Goal: Task Accomplishment & Management: Use online tool/utility

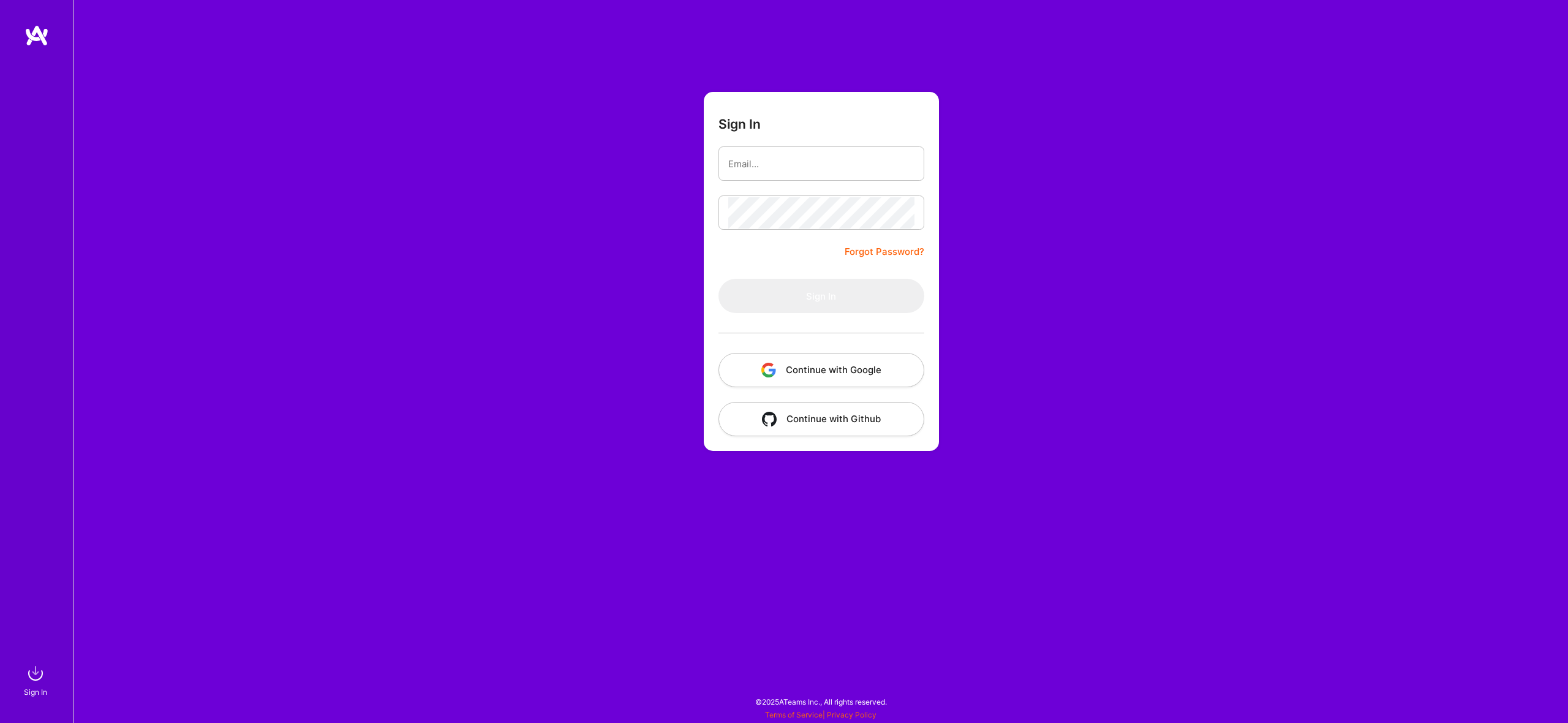
click at [888, 376] on button "Continue with Google" at bounding box center [821, 370] width 206 height 35
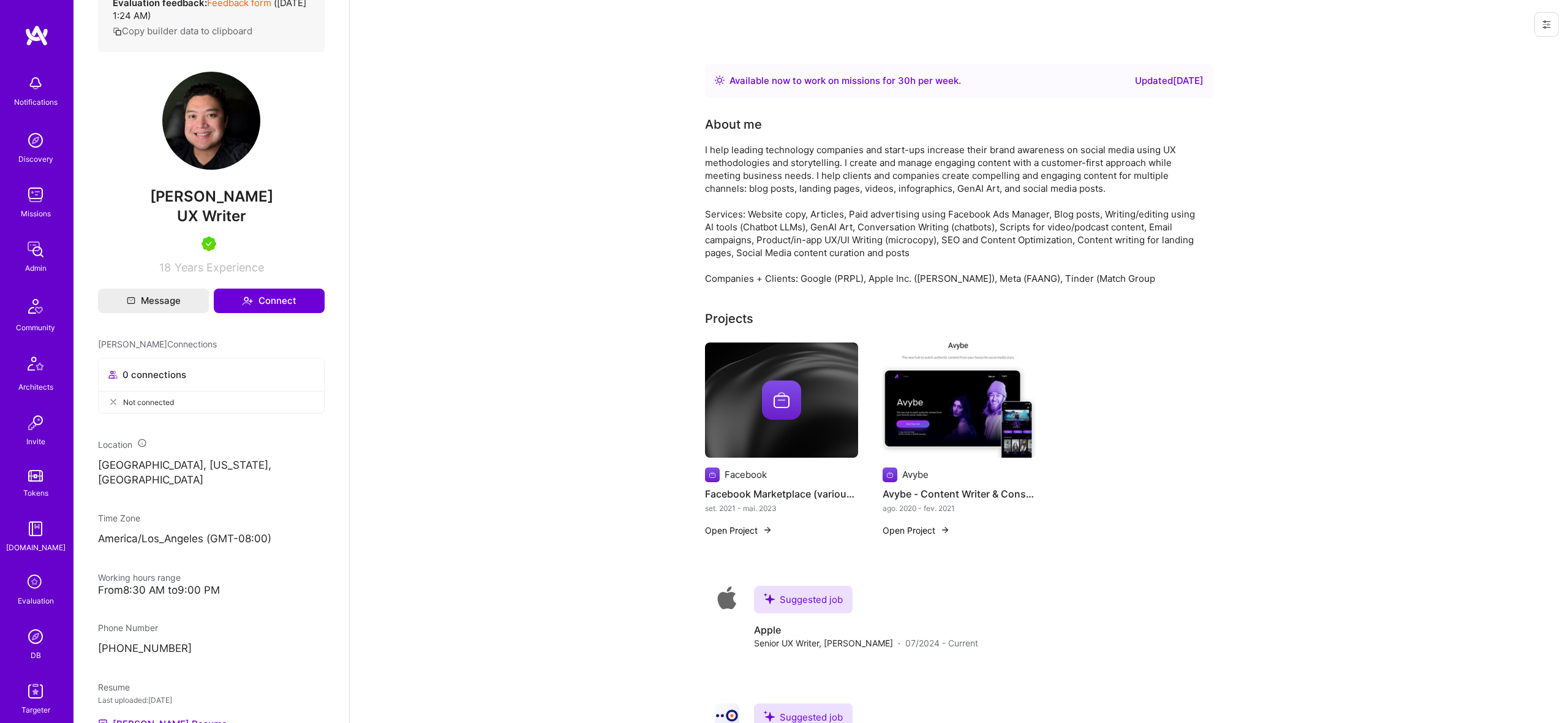
scroll to position [378, 0]
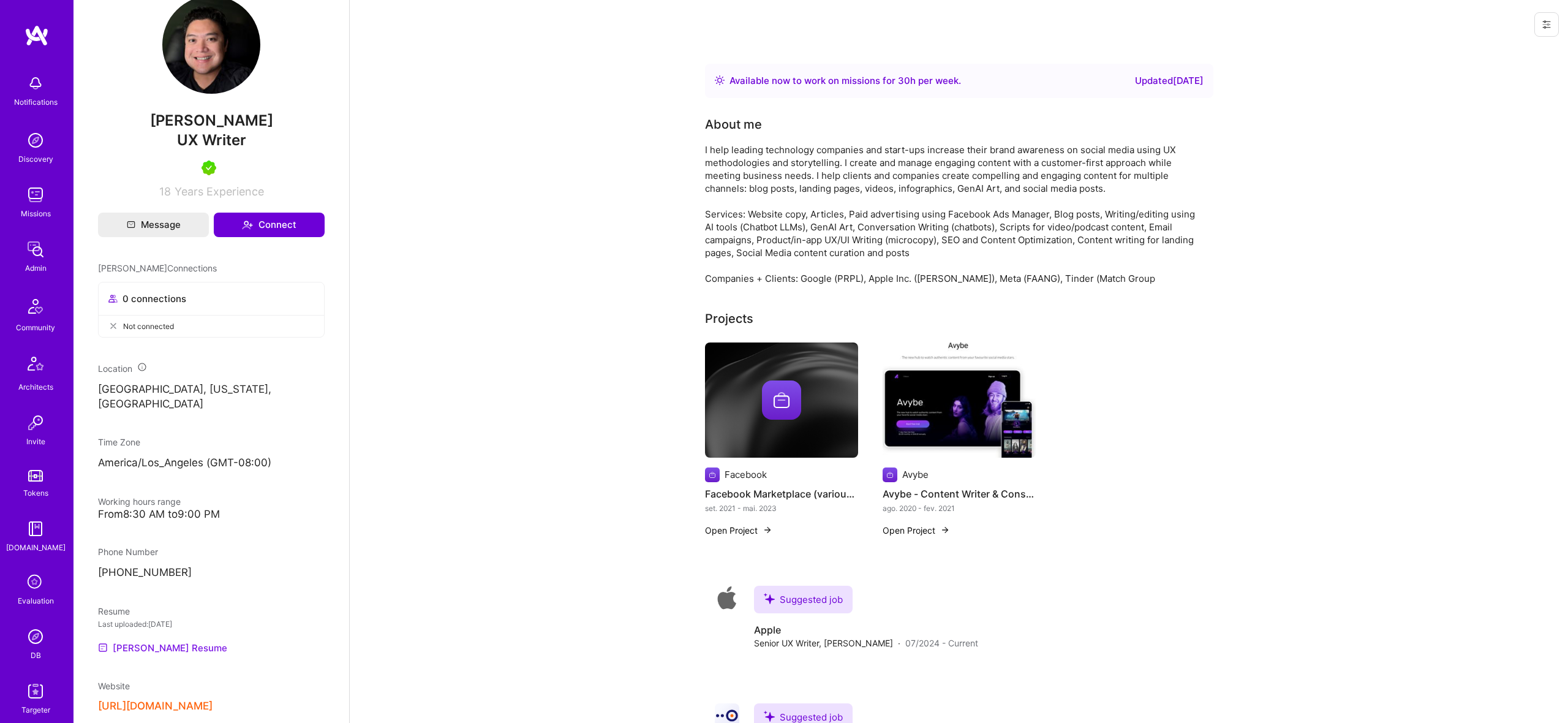
click at [131, 640] on link "Roy's Resume" at bounding box center [163, 647] width 129 height 15
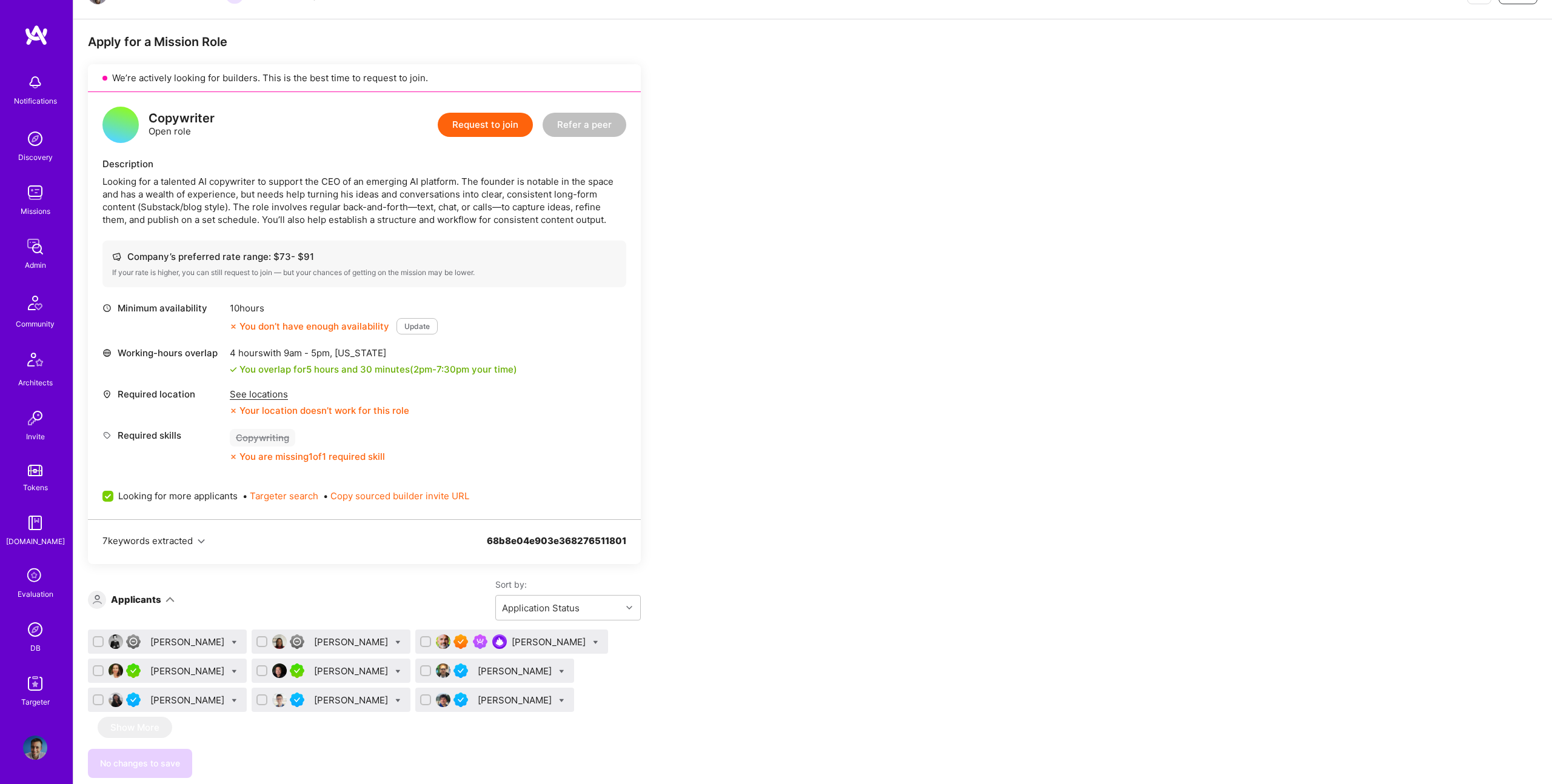
scroll to position [199, 0]
click at [192, 647] on div "[PERSON_NAME]" at bounding box center [167, 640] width 159 height 24
click at [185, 643] on div "[PERSON_NAME]" at bounding box center [188, 641] width 76 height 13
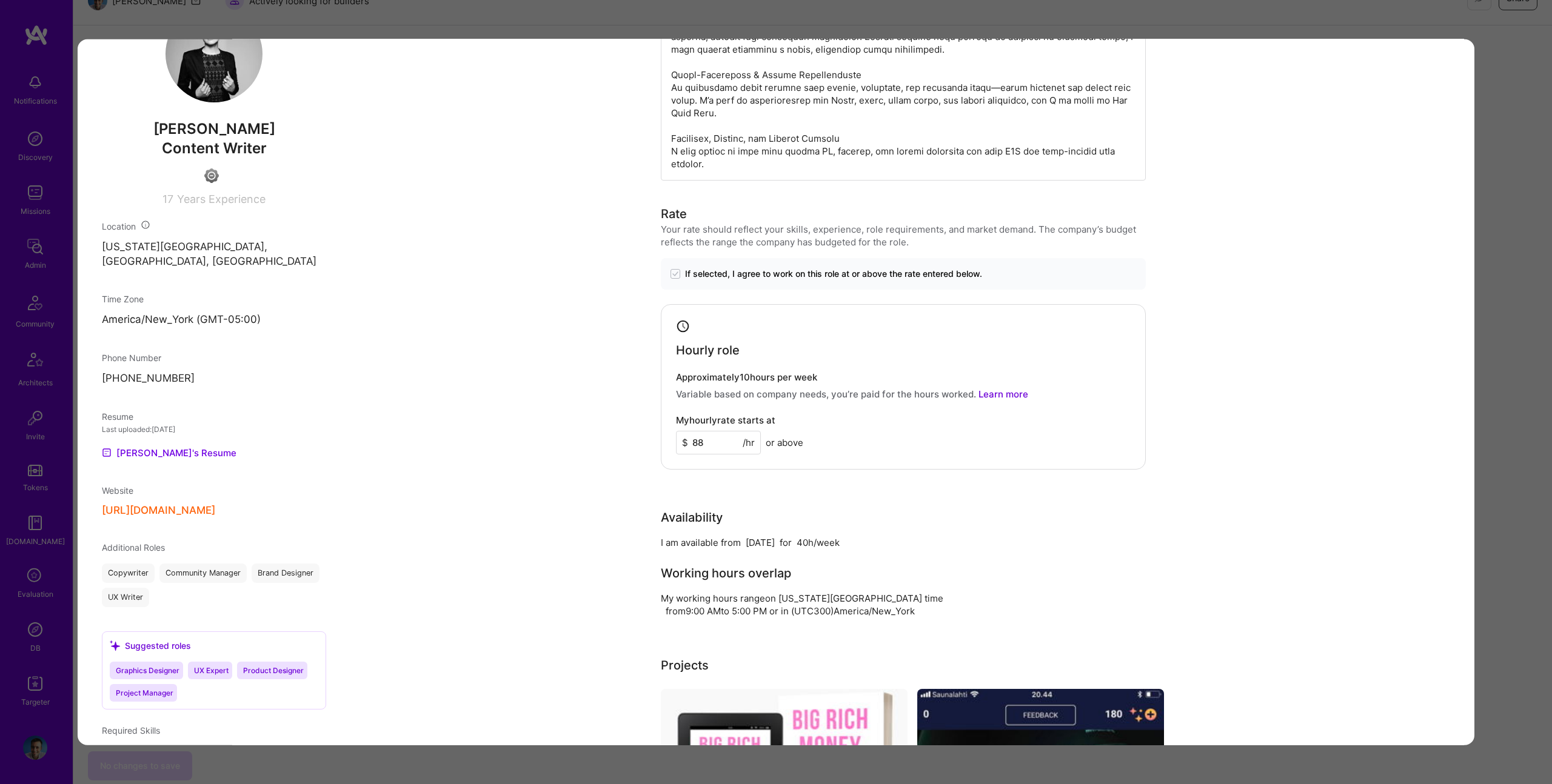
scroll to position [190, 0]
click at [164, 460] on link "[PERSON_NAME]'s Resume" at bounding box center [169, 452] width 134 height 15
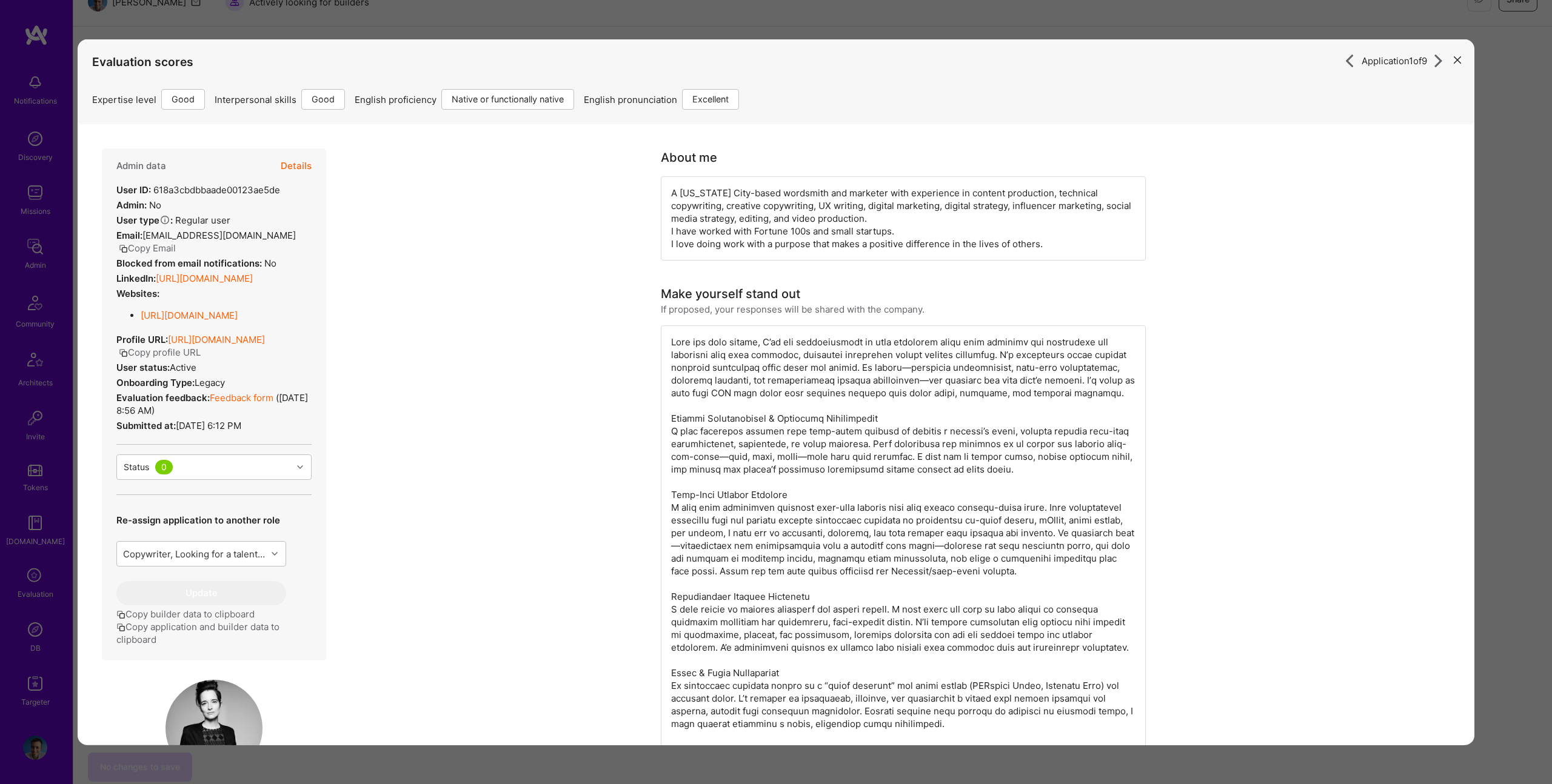
click at [325, 156] on div "Admin data Details User ID: 618a3cbdbbaade00123ae5de Admin: No User type Regula…" at bounding box center [214, 404] width 225 height 512
click at [294, 171] on button "Details" at bounding box center [296, 166] width 31 height 35
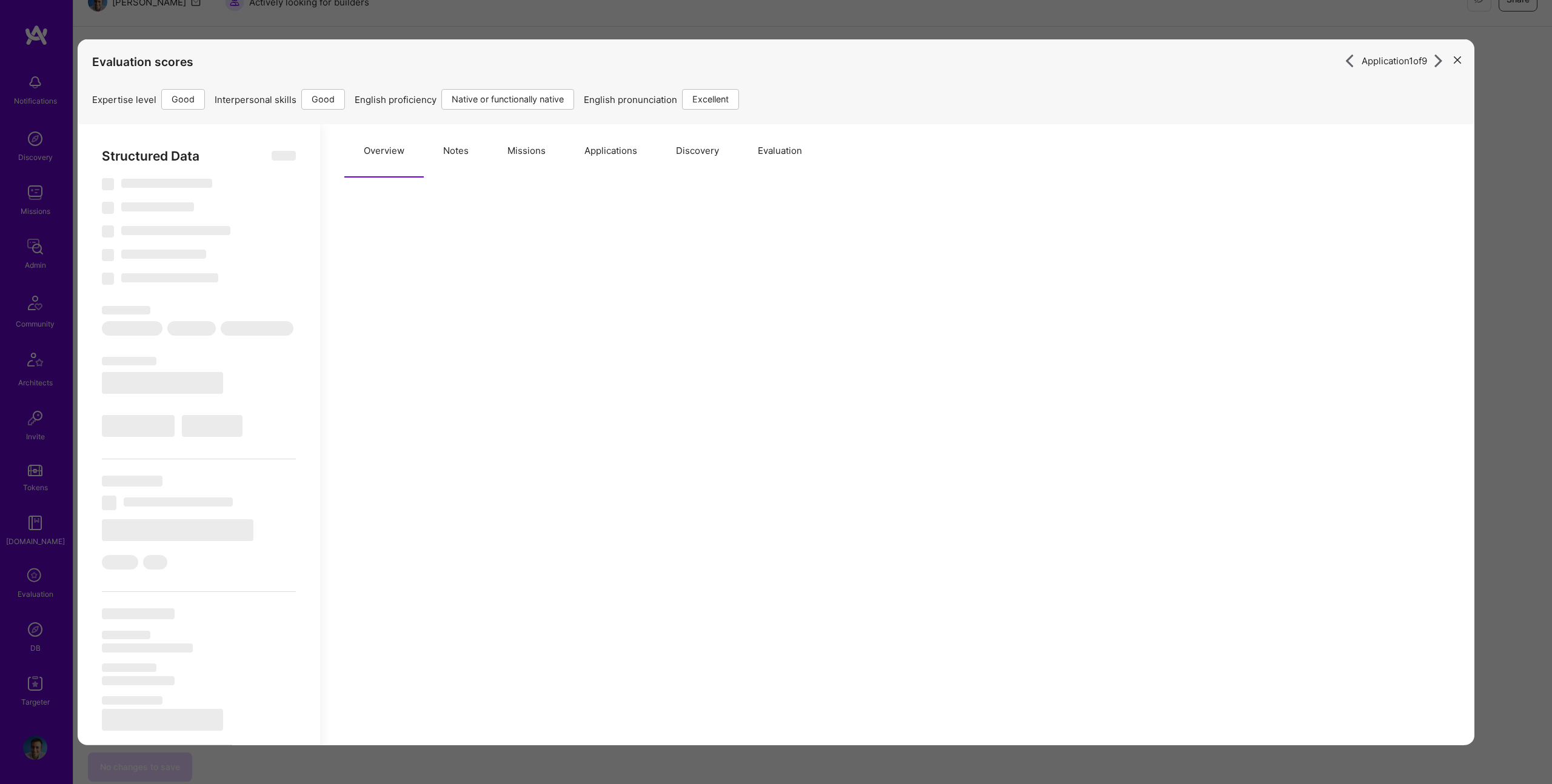
select select "Right Now"
select select "4"
select select "7"
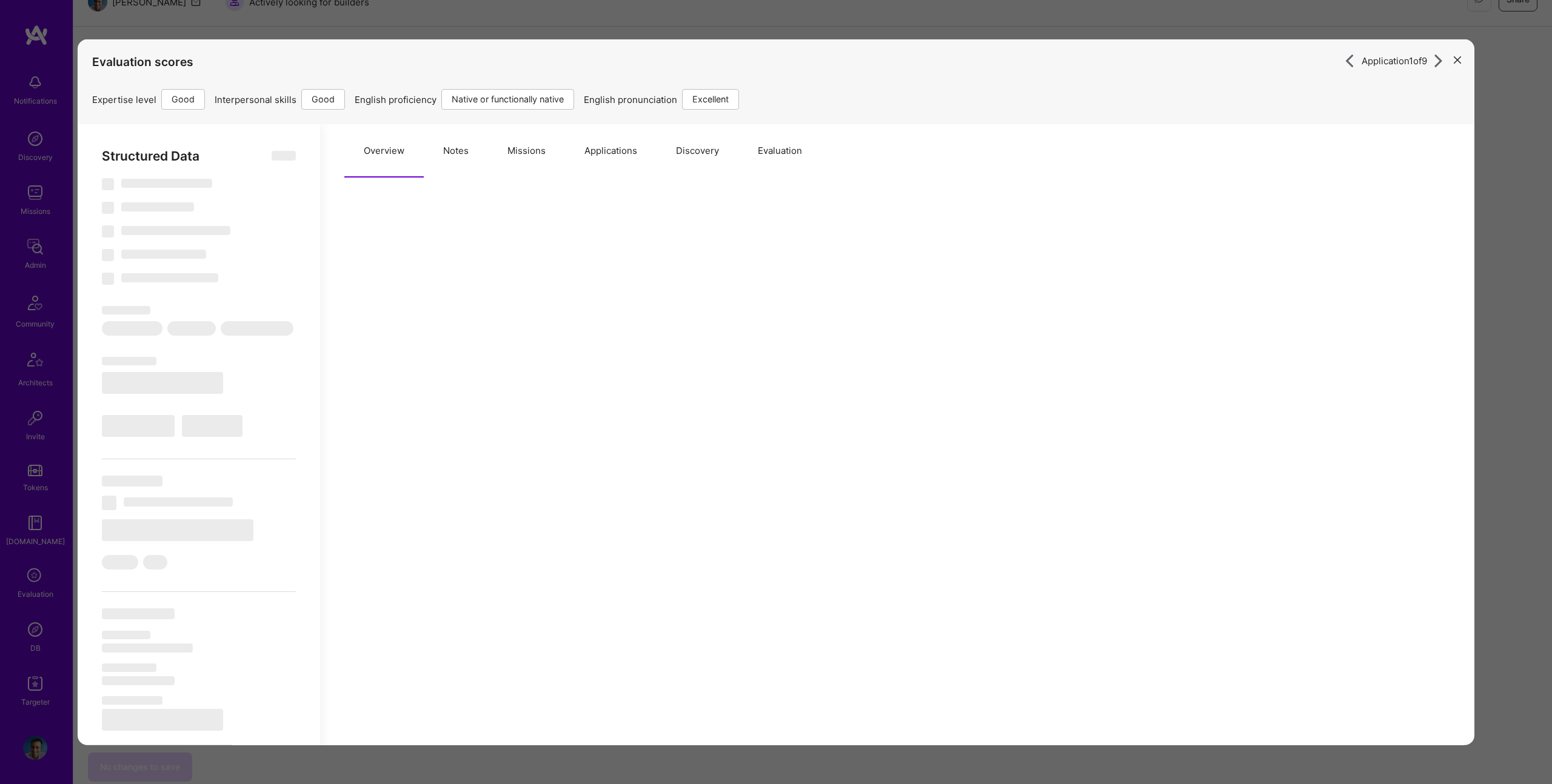
select select "US"
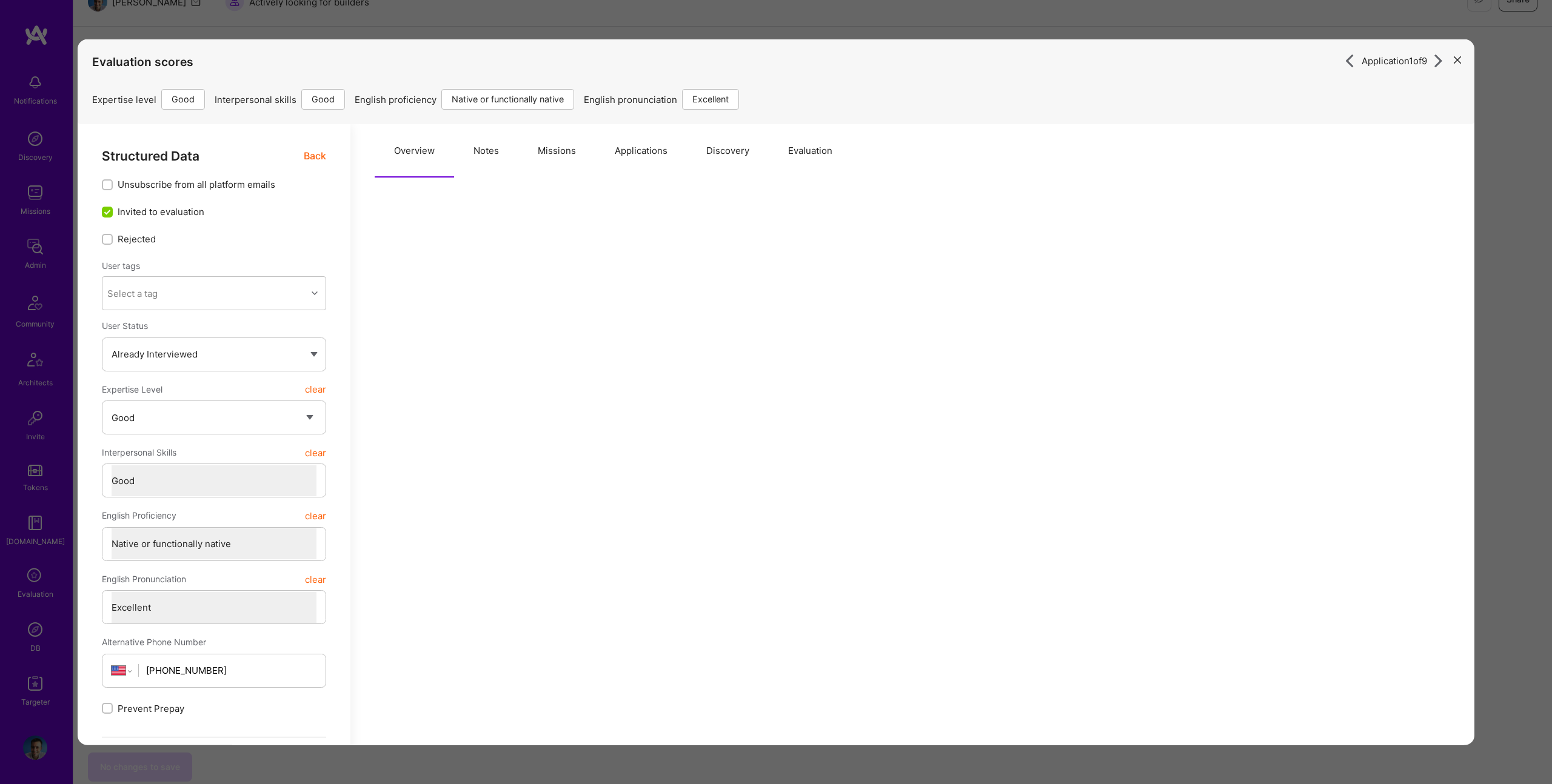
drag, startPoint x: 441, startPoint y: 143, endPoint x: 460, endPoint y: 157, distance: 23.6
click at [441, 143] on button "Overview" at bounding box center [415, 151] width 80 height 53
click at [492, 144] on button "Notes" at bounding box center [486, 151] width 64 height 53
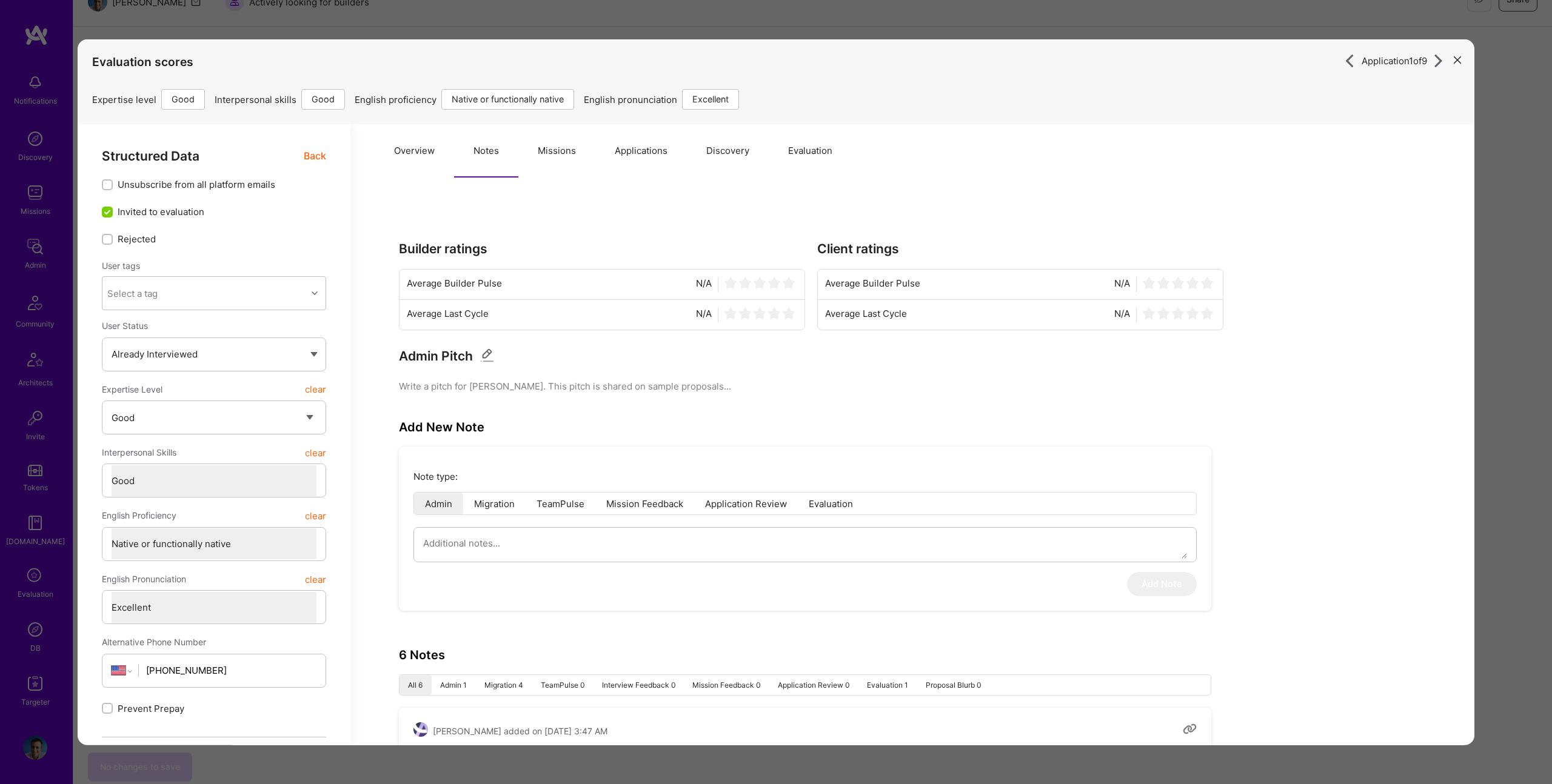
click at [434, 157] on button "Overview" at bounding box center [415, 151] width 80 height 53
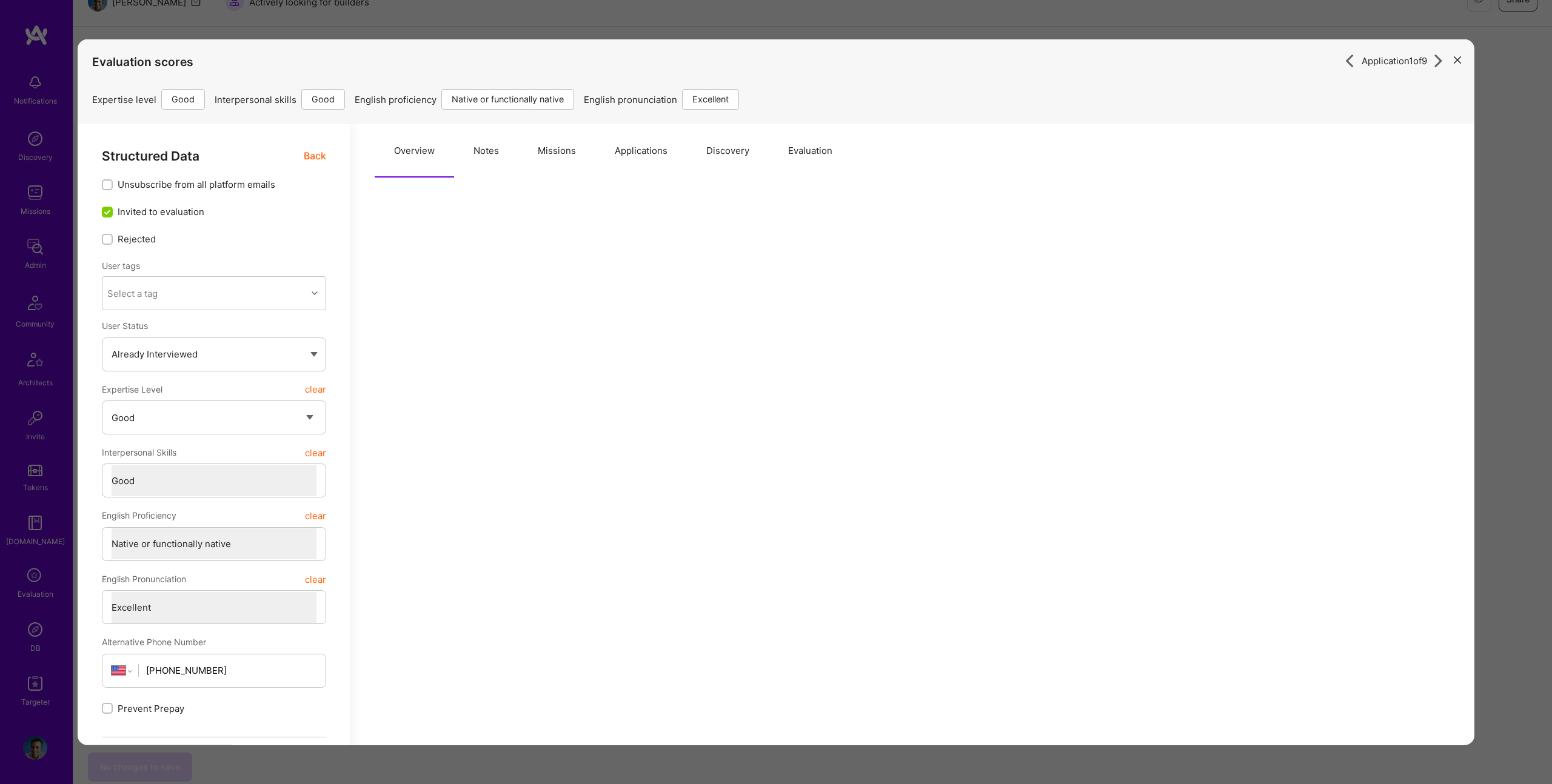
click at [475, 155] on button "Notes" at bounding box center [486, 151] width 64 height 53
type textarea "x"
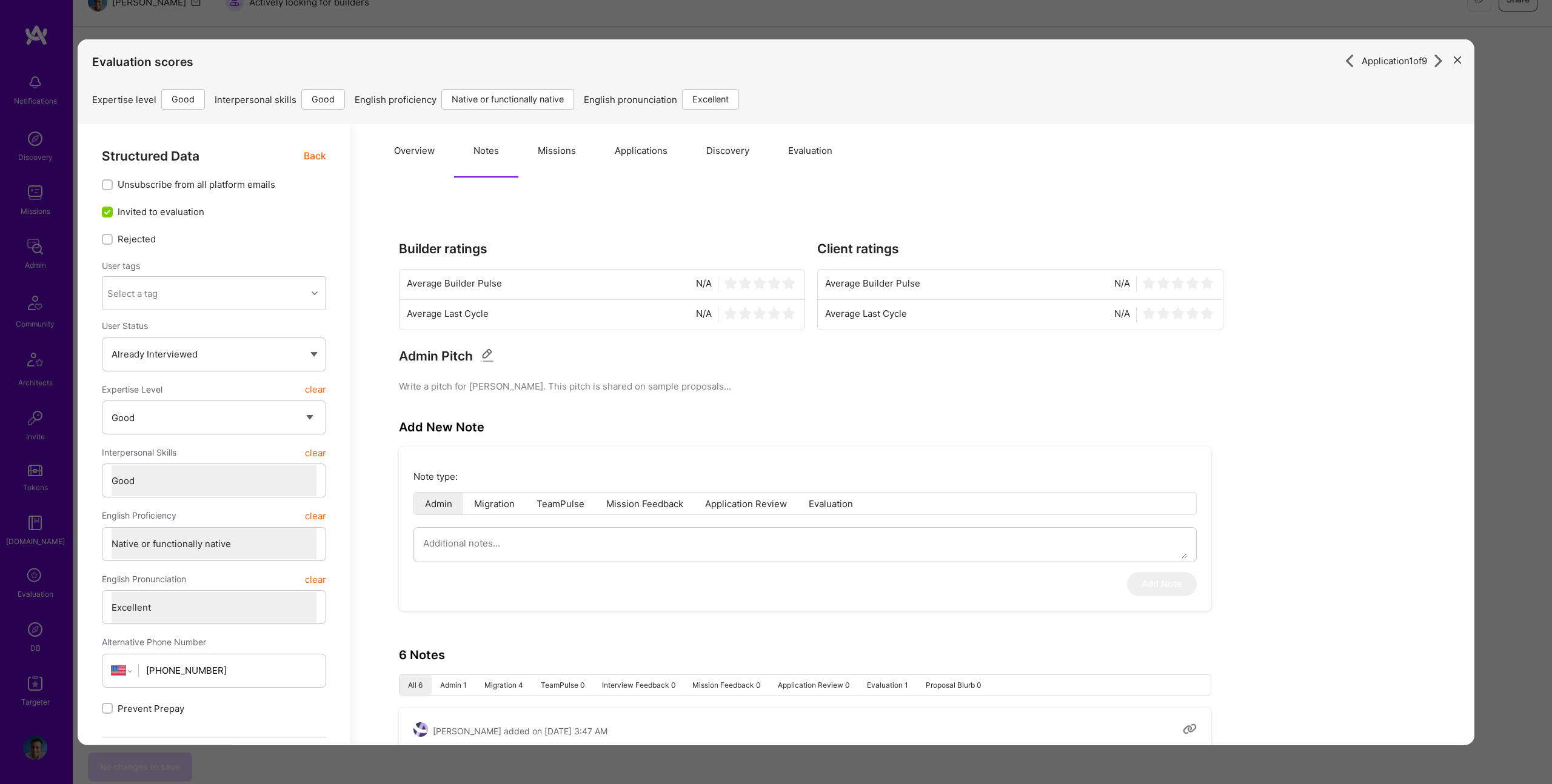
click at [783, 169] on button "Evaluation" at bounding box center [810, 151] width 83 height 53
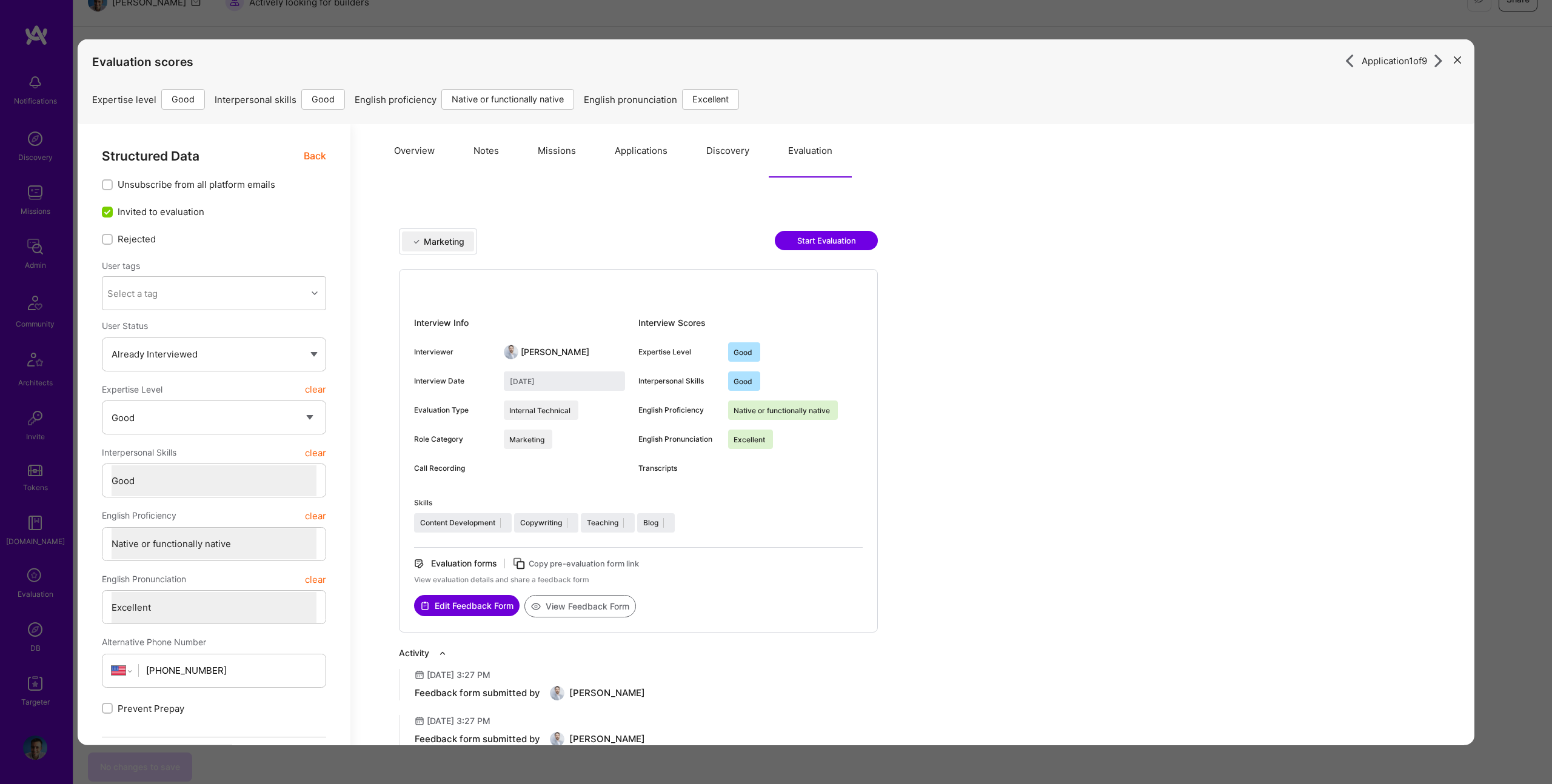
click at [798, 141] on button "Evaluation" at bounding box center [810, 151] width 83 height 53
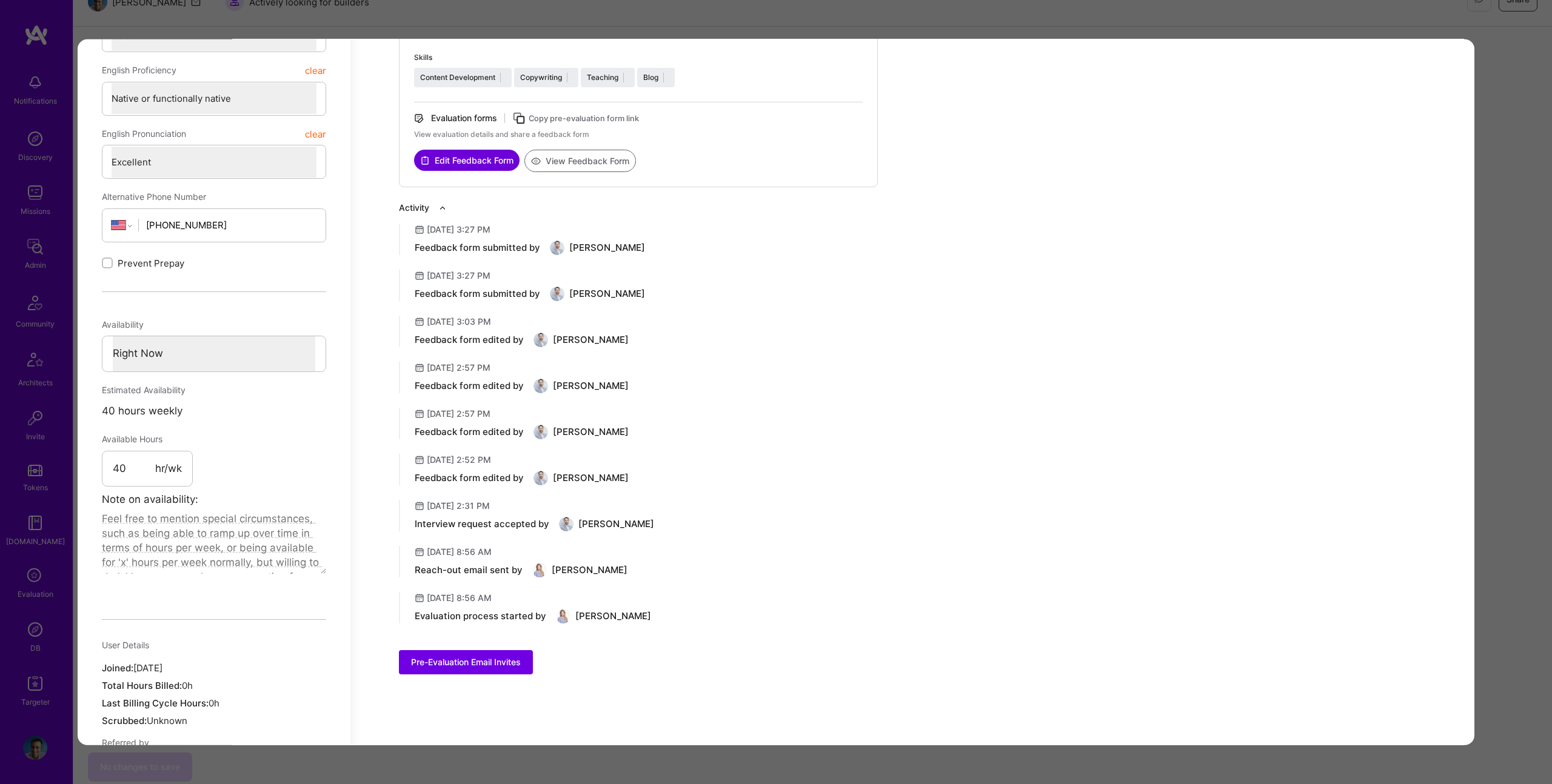
scroll to position [441, 0]
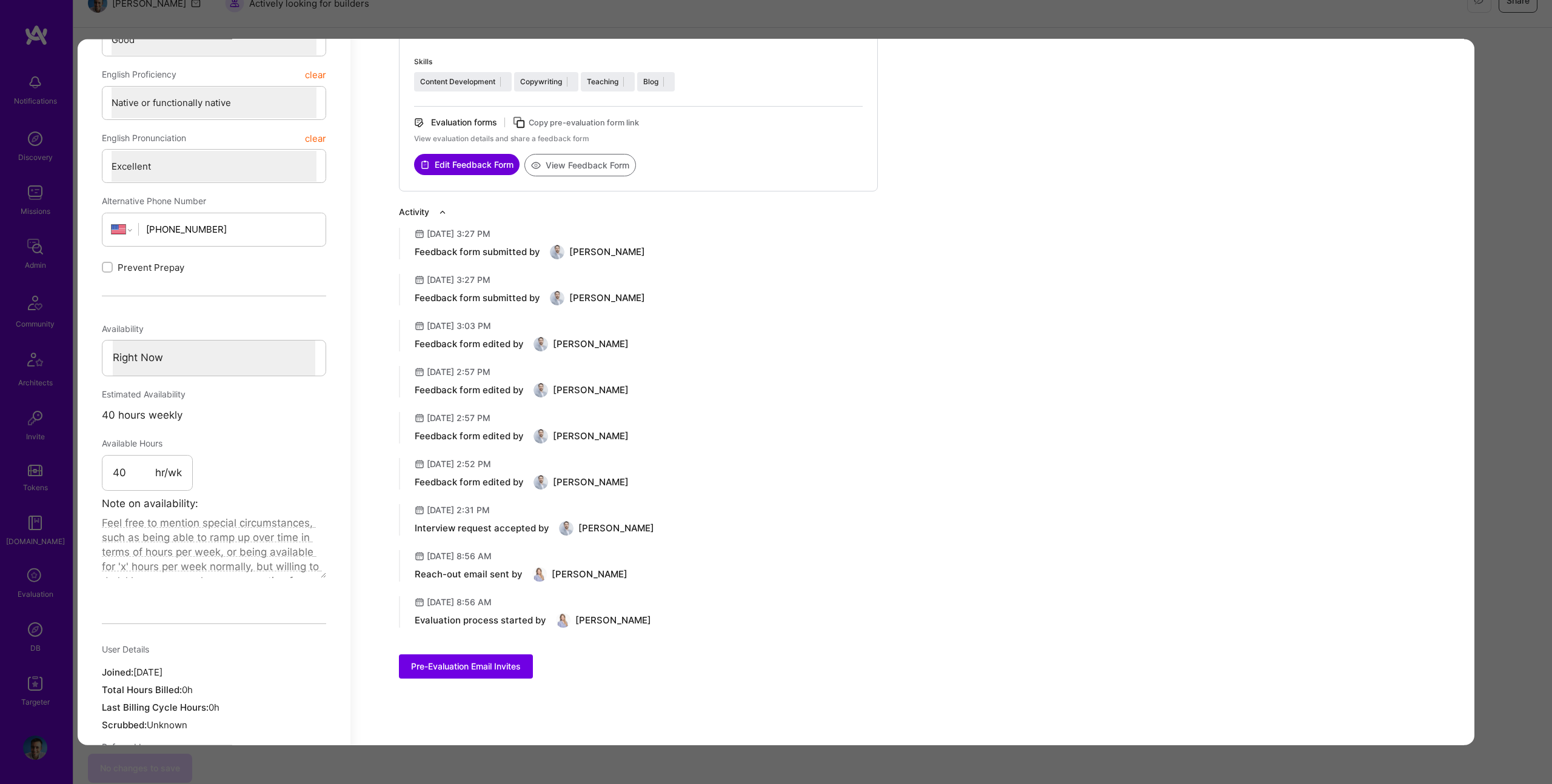
click at [769, 23] on div "Application 1 of 9 Evaluation scores Expertise level Good Interpersonal skills …" at bounding box center [776, 392] width 1552 height 784
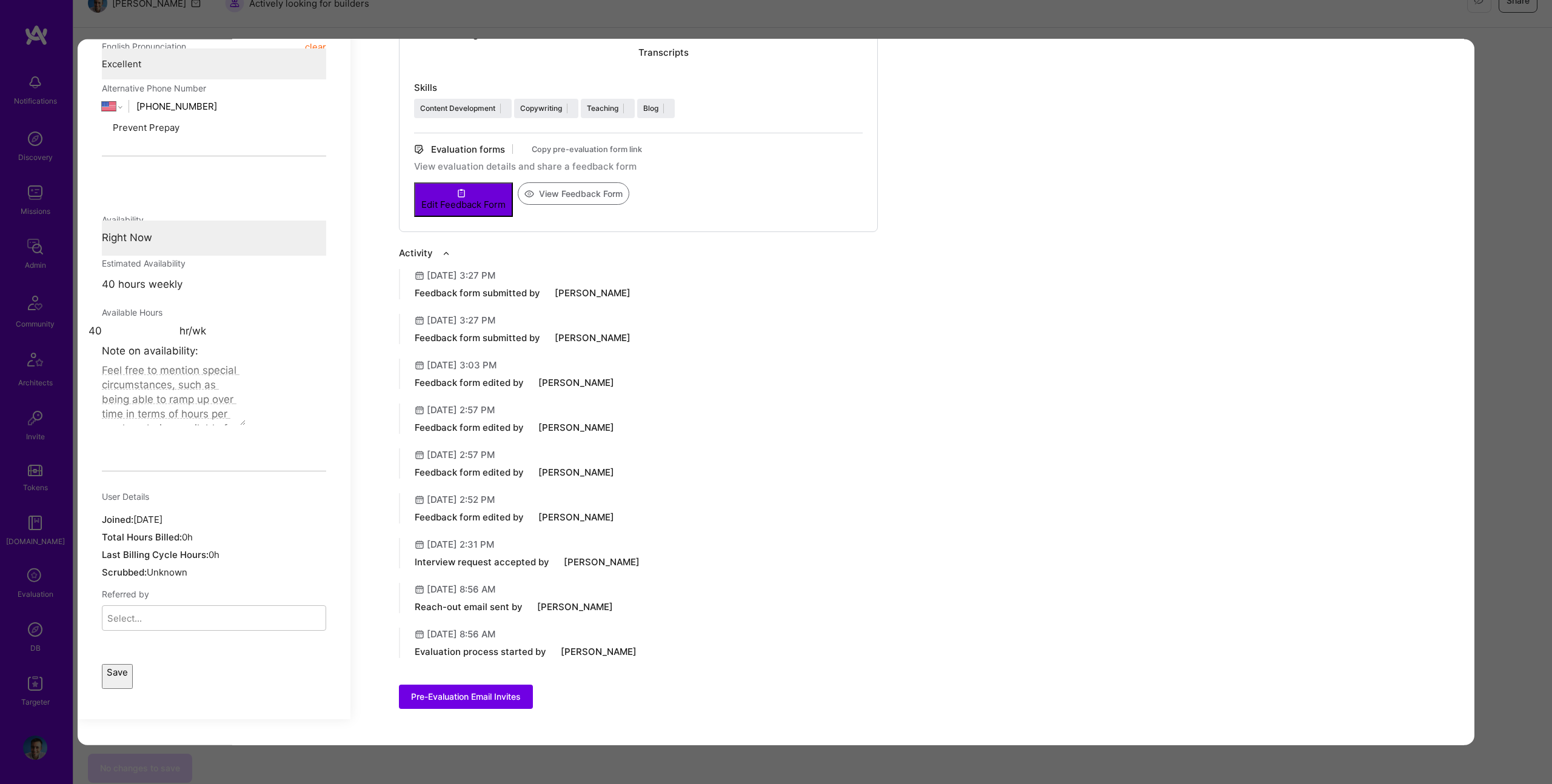
scroll to position [190, 0]
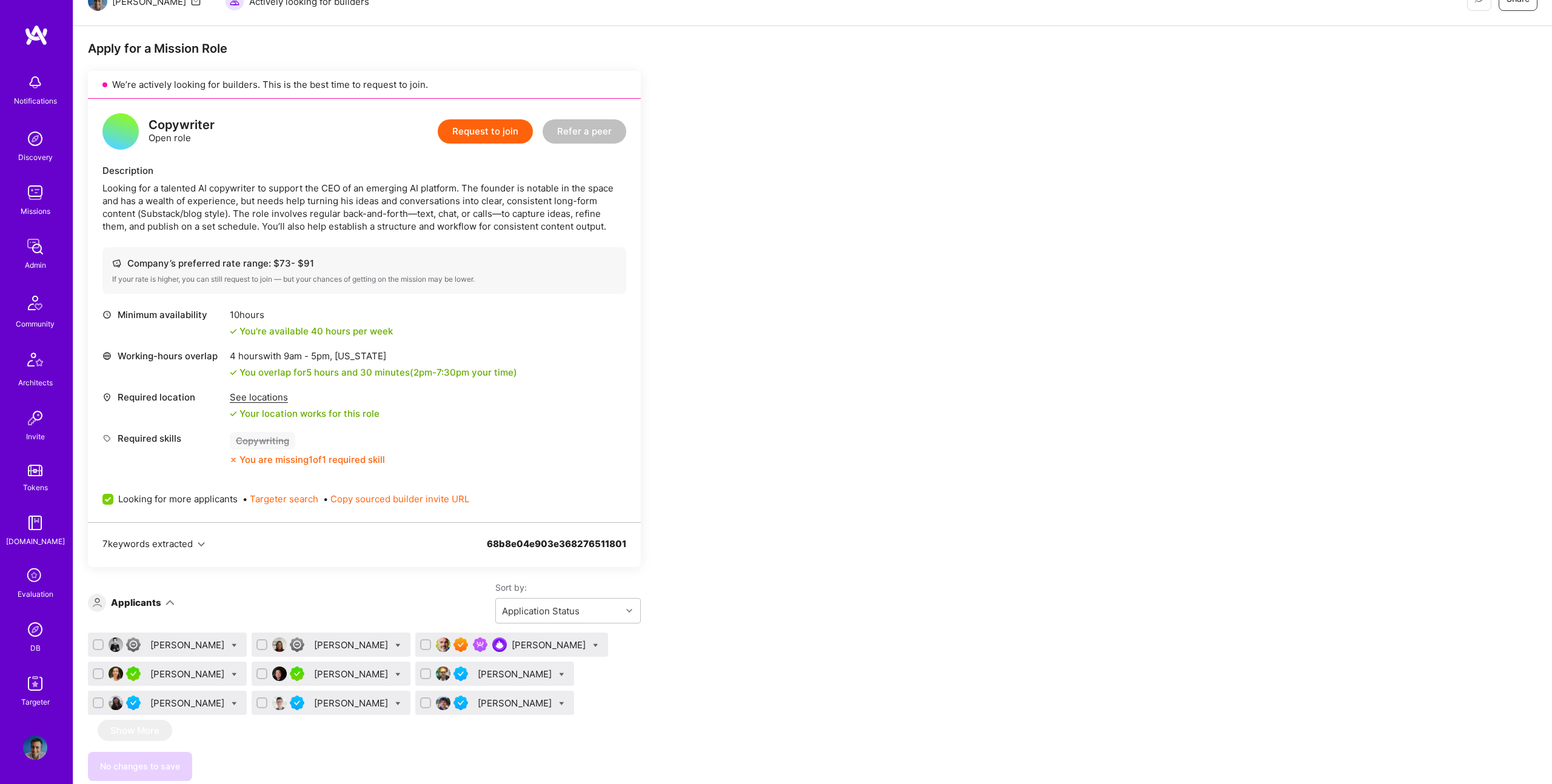
click at [237, 643] on icon at bounding box center [234, 646] width 6 height 6
checkbox input "true"
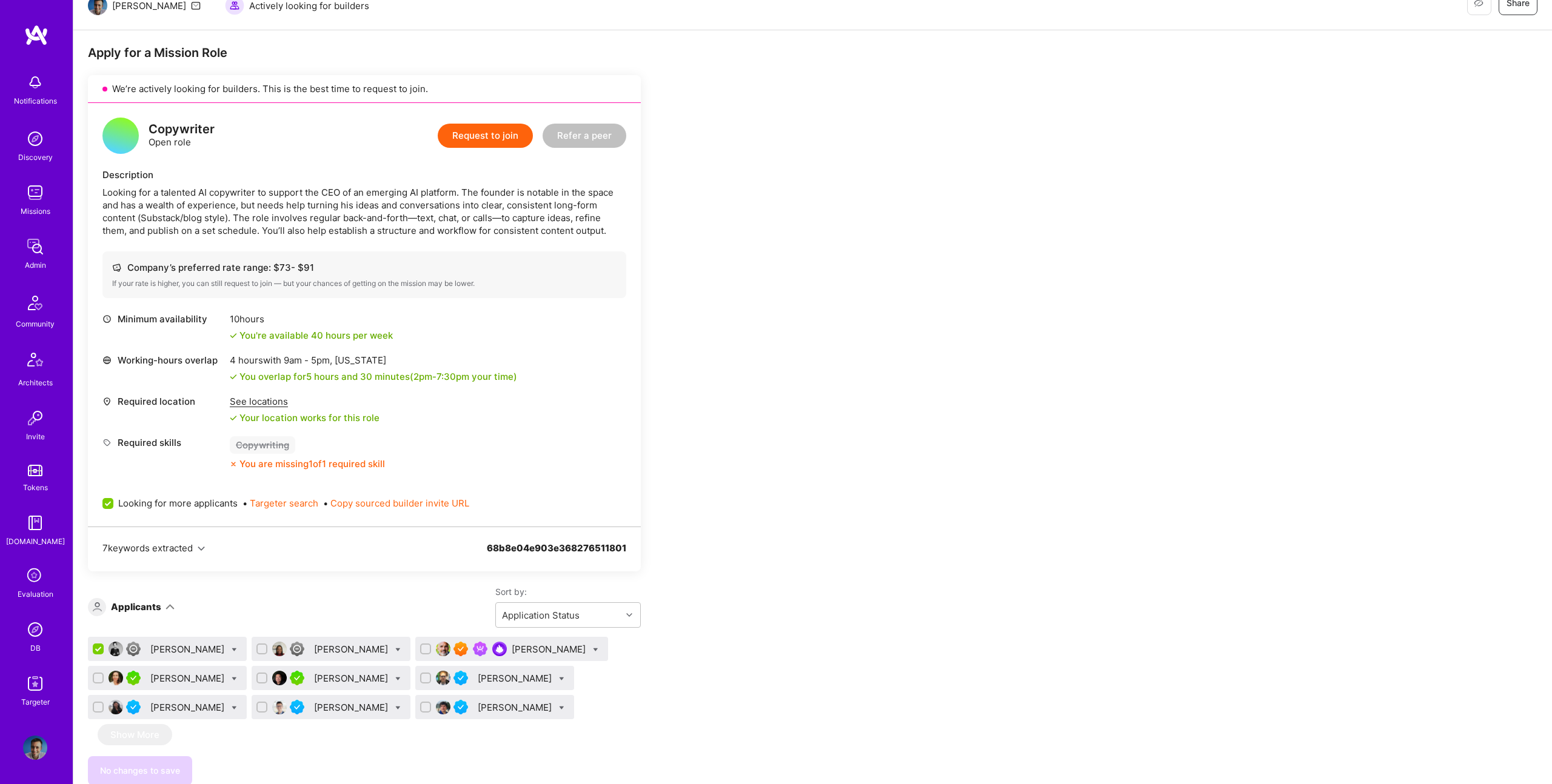
click at [236, 640] on div "[PERSON_NAME]" at bounding box center [167, 649] width 159 height 24
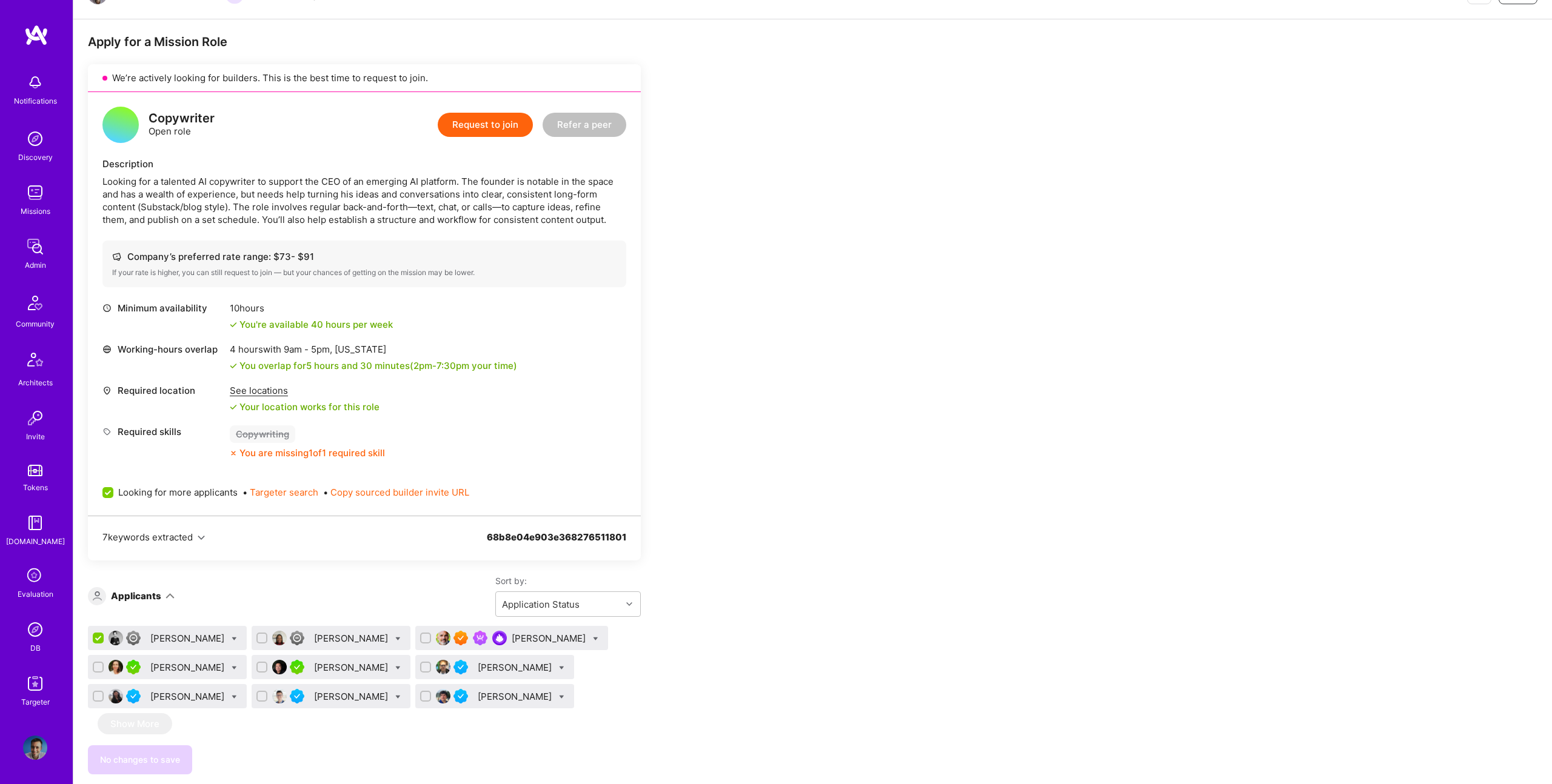
scroll to position [197, 0]
click at [237, 639] on icon at bounding box center [234, 640] width 6 height 6
click at [266, 758] on div "button" at bounding box center [262, 760] width 11 height 11
click at [266, 758] on input "Shortlist" at bounding box center [262, 760] width 8 height 8
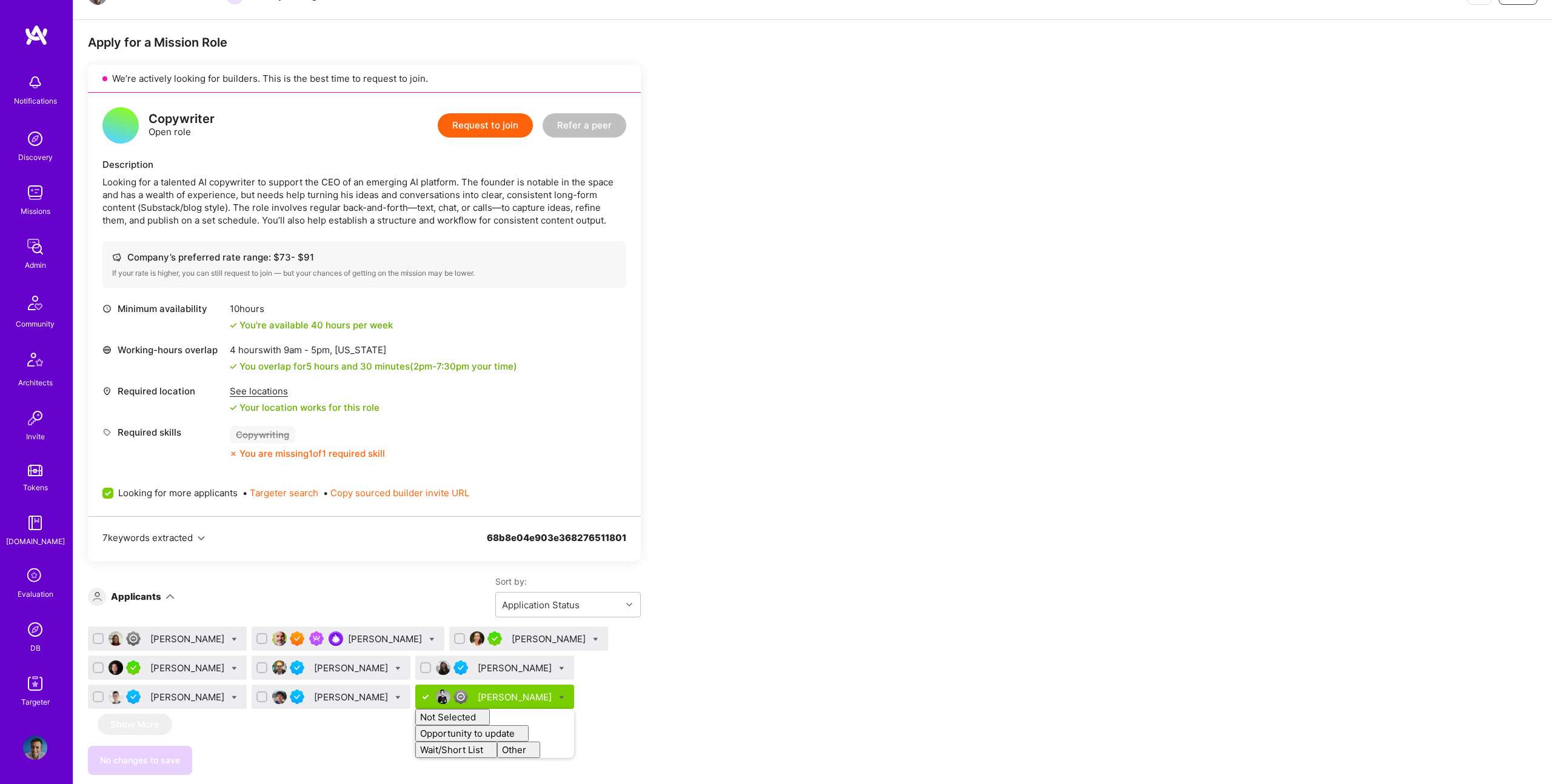
checkbox input "false"
drag, startPoint x: 701, startPoint y: 678, endPoint x: 683, endPoint y: 678, distance: 18.0
click at [701, 678] on div "Apply for a Mission Role We’re actively looking for builders. This is the best …" at bounding box center [452, 537] width 727 height 1006
click at [173, 757] on span "Save (1)" at bounding box center [178, 760] width 33 height 12
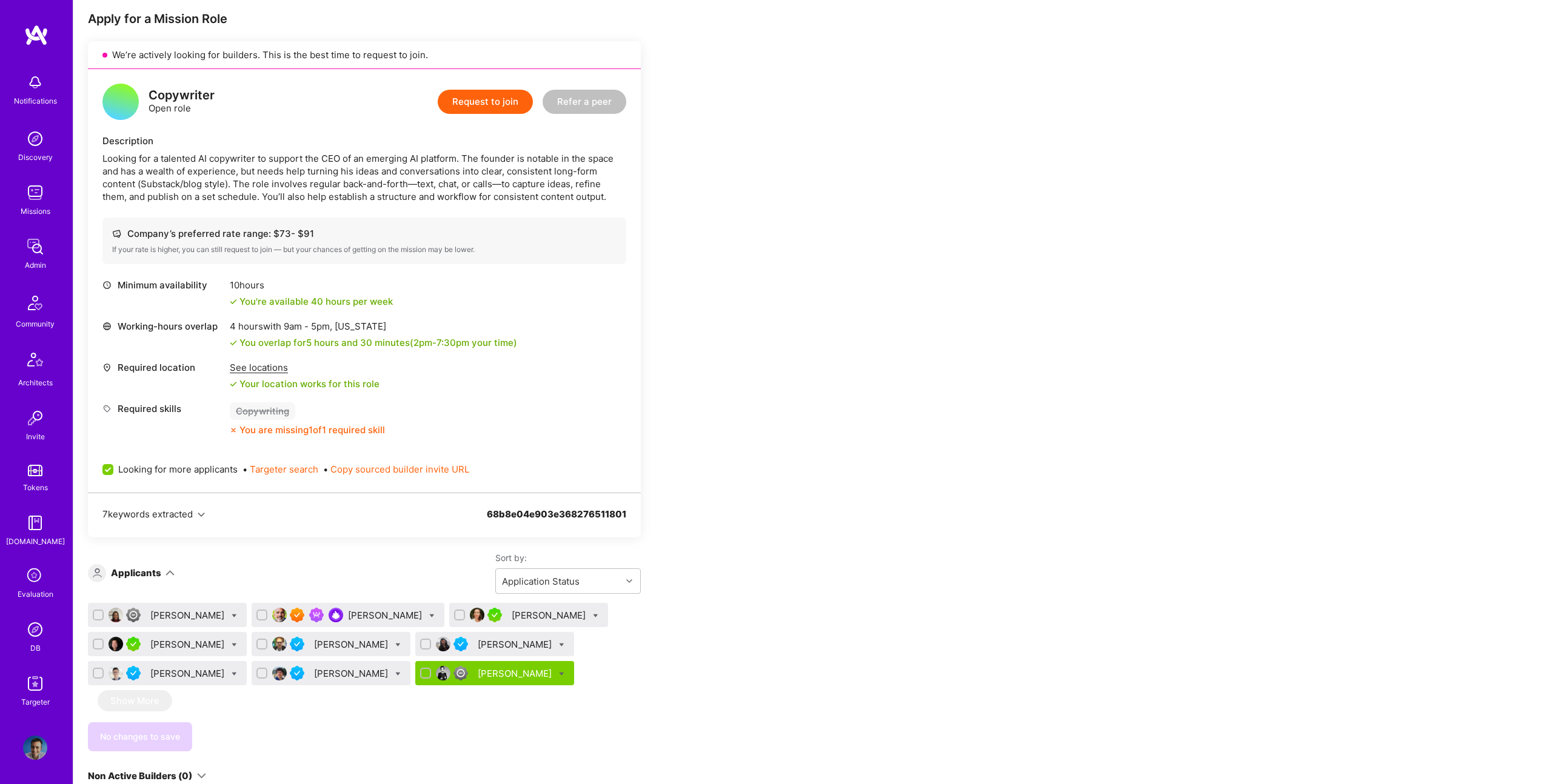
scroll to position [222, 0]
click at [529, 615] on div "[PERSON_NAME]" at bounding box center [528, 613] width 159 height 24
click at [593, 613] on icon at bounding box center [596, 614] width 6 height 6
checkbox input "true"
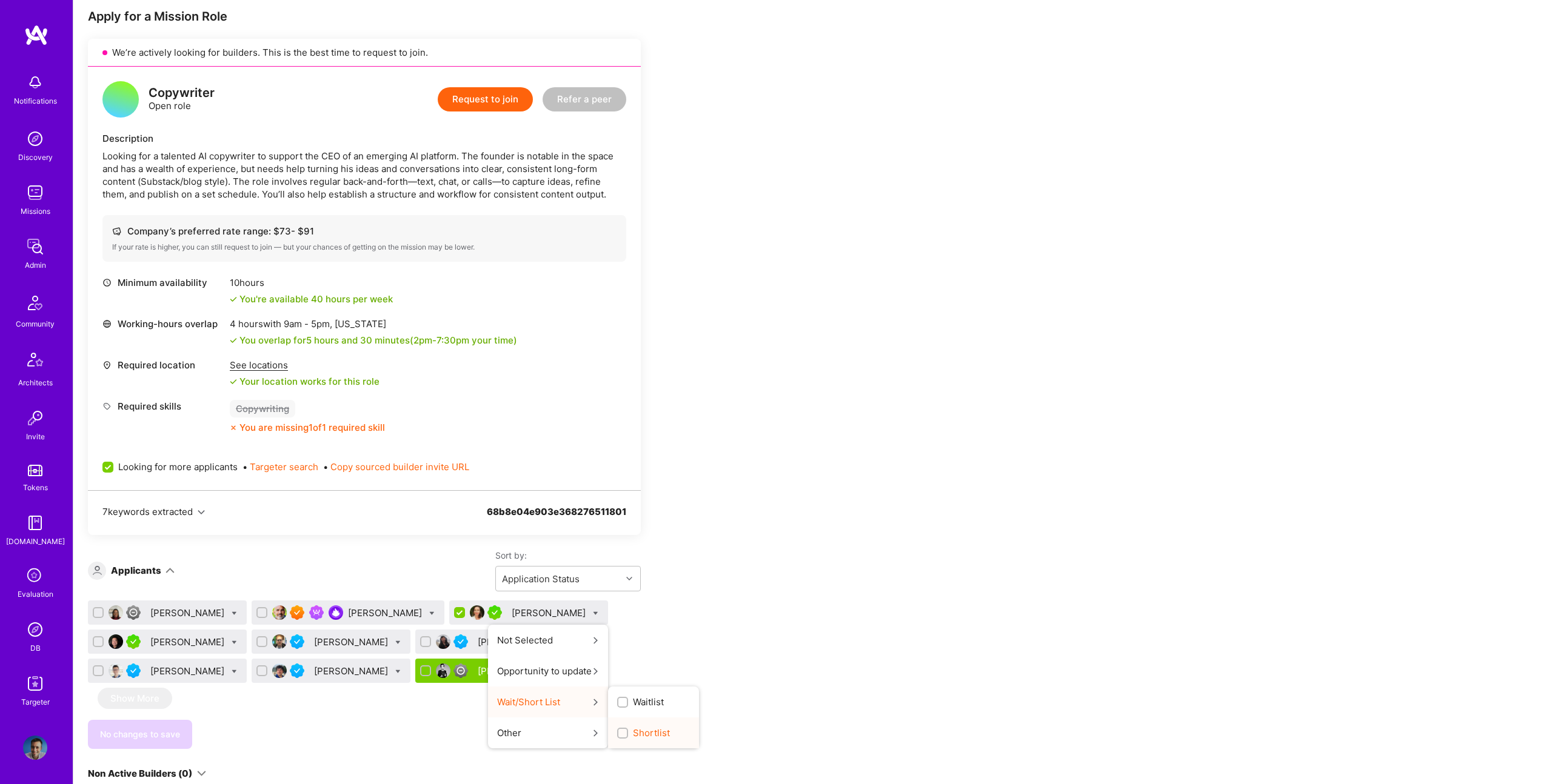
click at [633, 729] on span "Shortlist" at bounding box center [651, 733] width 37 height 13
click at [620, 729] on input "Shortlist" at bounding box center [624, 734] width 8 height 8
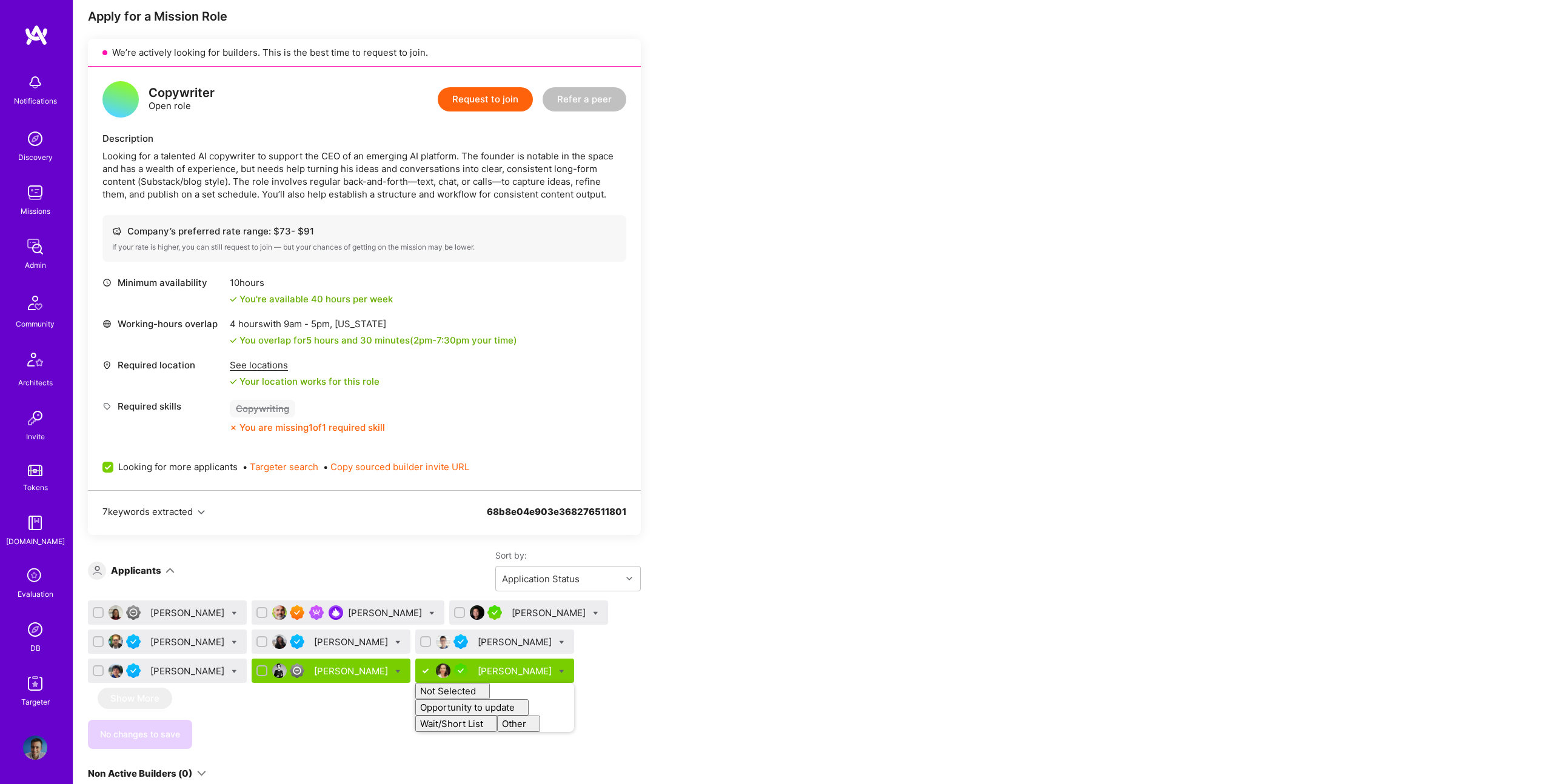
checkbox input "false"
drag, startPoint x: 675, startPoint y: 654, endPoint x: 613, endPoint y: 671, distance: 64.3
click at [654, 662] on div "Apply for a Mission Role We’re actively looking for builders. This is the best …" at bounding box center [452, 564] width 727 height 1112
click at [171, 729] on span "Save (1)" at bounding box center [178, 734] width 33 height 12
click at [560, 613] on div "[PERSON_NAME]" at bounding box center [528, 613] width 159 height 24
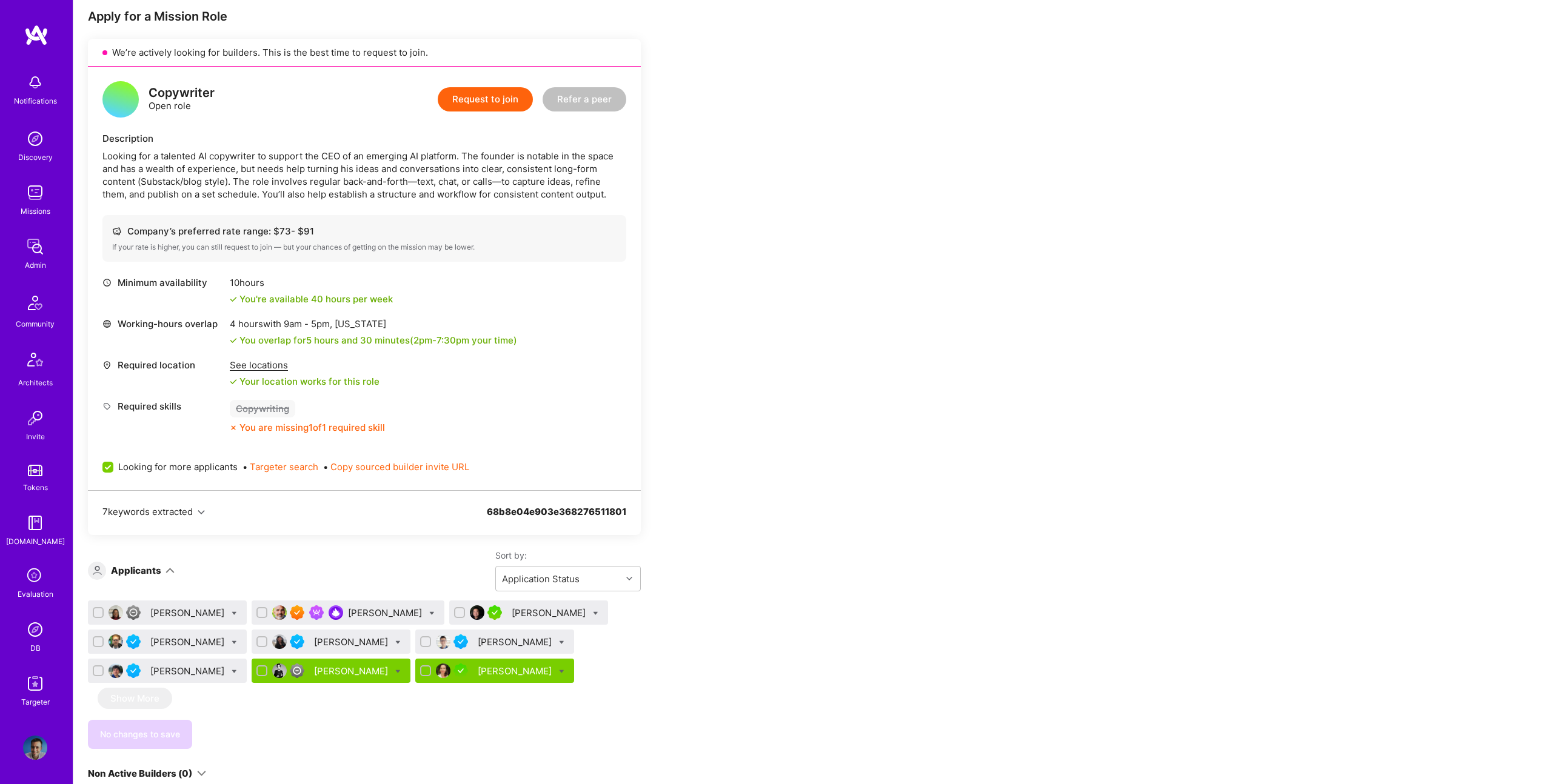
click at [593, 613] on icon at bounding box center [596, 614] width 6 height 6
checkbox input "true"
click at [633, 727] on span "Shortlist" at bounding box center [651, 733] width 37 height 13
click at [620, 729] on input "Shortlist" at bounding box center [624, 734] width 8 height 8
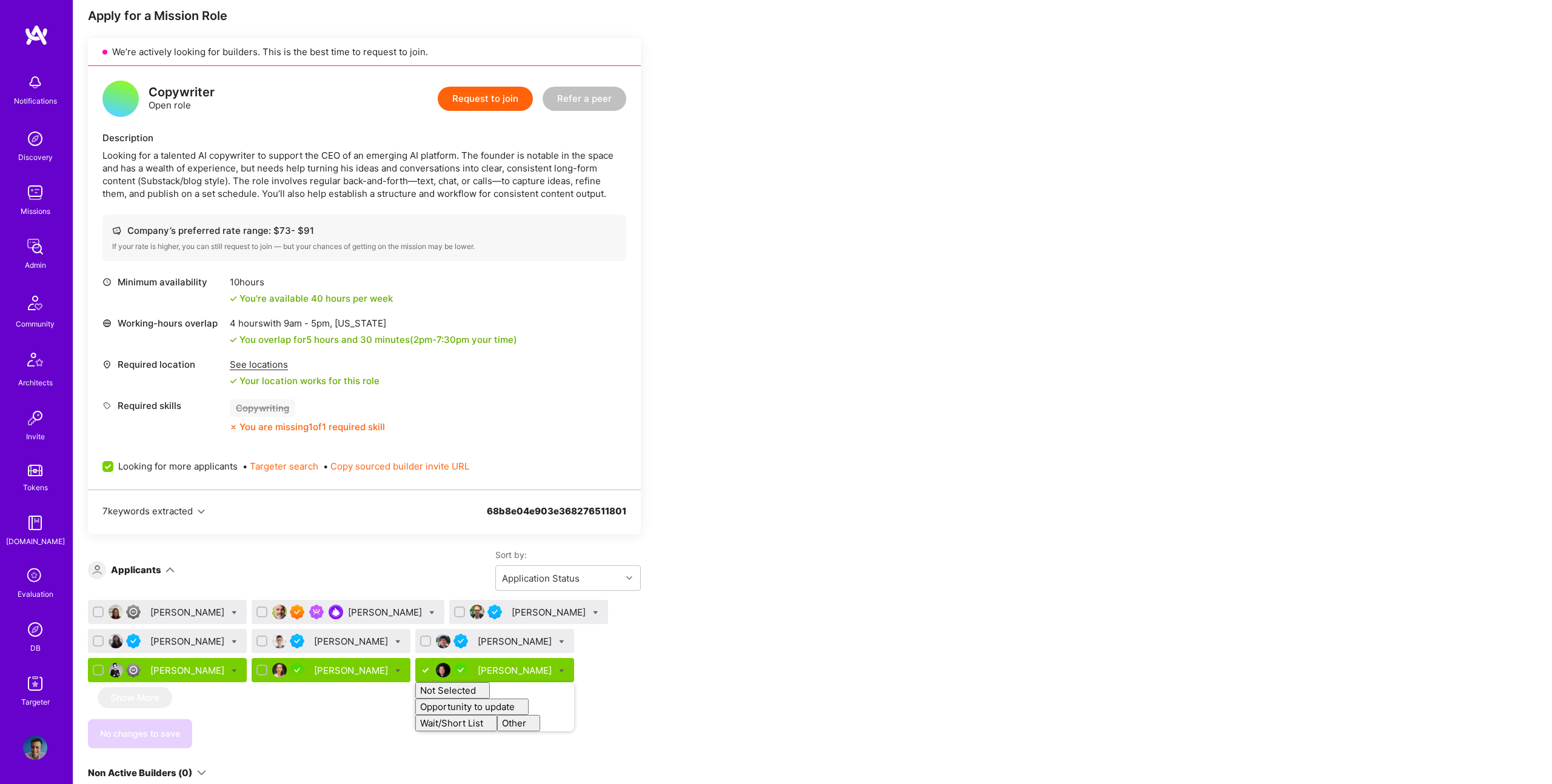
checkbox input "false"
click at [304, 736] on div "No changes to save" at bounding box center [364, 734] width 553 height 29
drag, startPoint x: 187, startPoint y: 730, endPoint x: 264, endPoint y: 725, distance: 77.2
click at [188, 730] on span "Save (1)" at bounding box center [178, 734] width 33 height 12
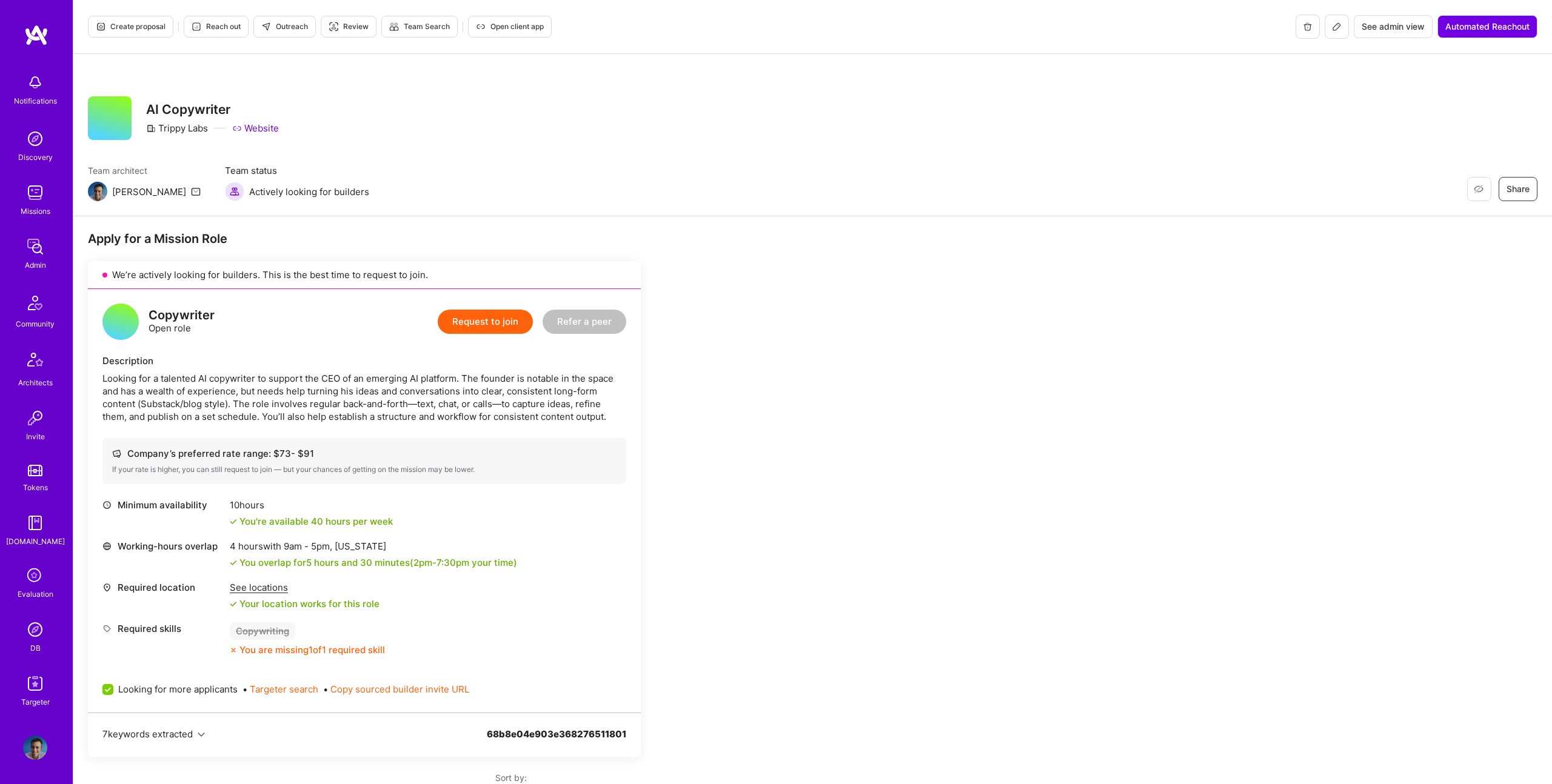
click at [150, 34] on button "Create proposal" at bounding box center [131, 27] width 85 height 22
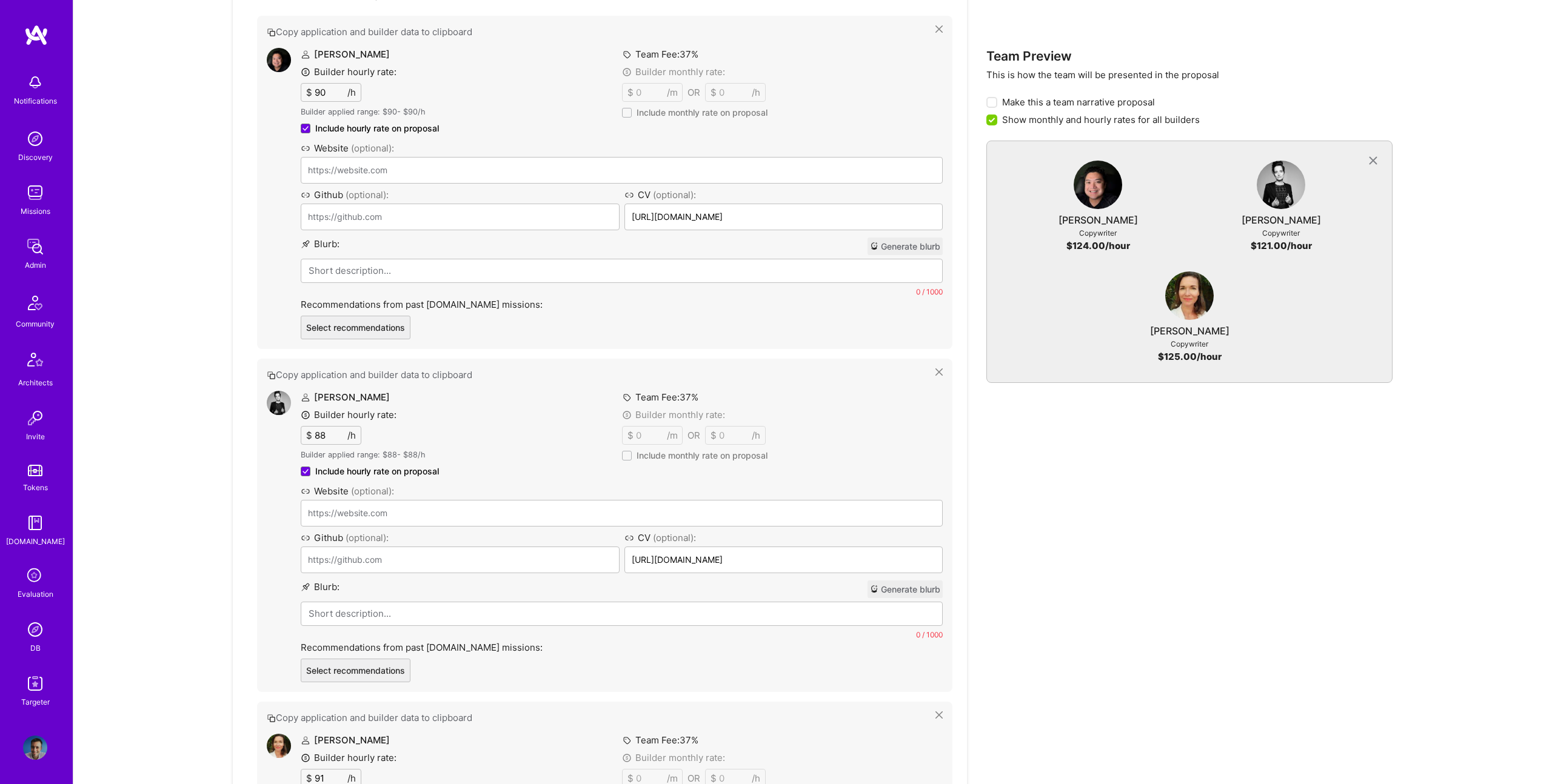
scroll to position [618, 0]
click at [478, 273] on p at bounding box center [621, 269] width 626 height 13
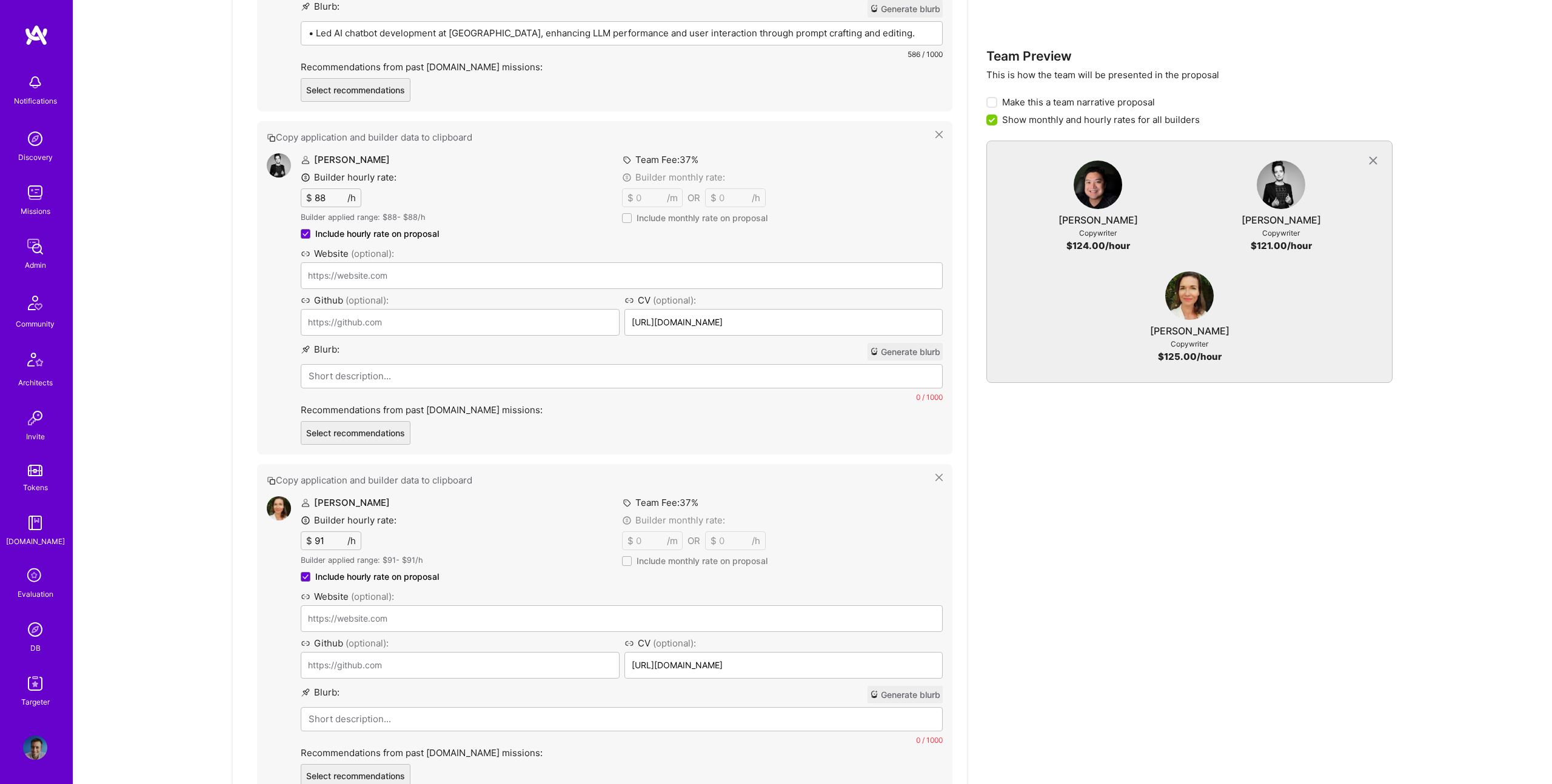
scroll to position [864, 0]
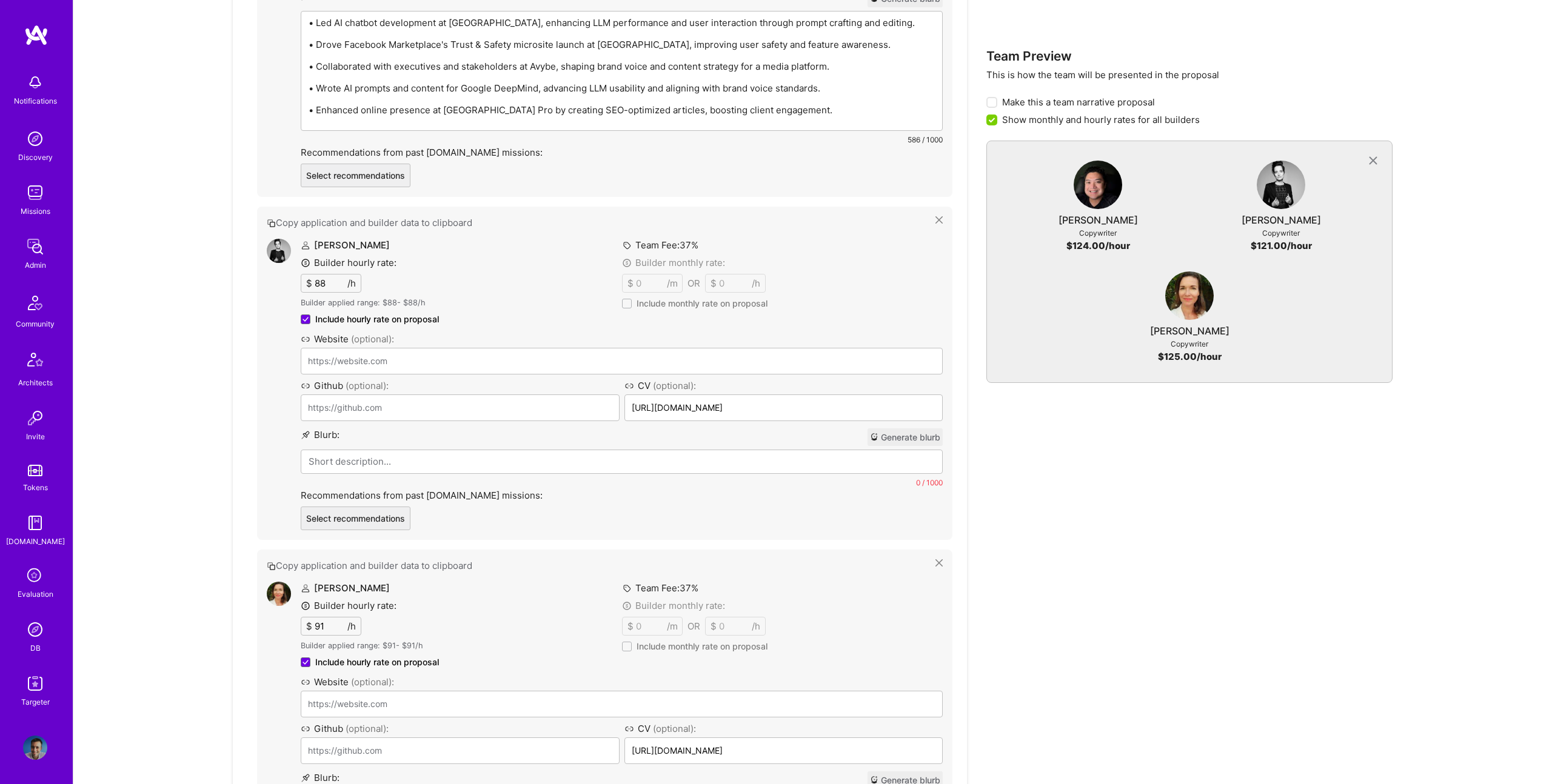
click at [660, 453] on div "[PERSON_NAME] Builder hourly rate: $ 88 /h Builder applied range: $ 88 - $ 88 /…" at bounding box center [622, 384] width 642 height 292
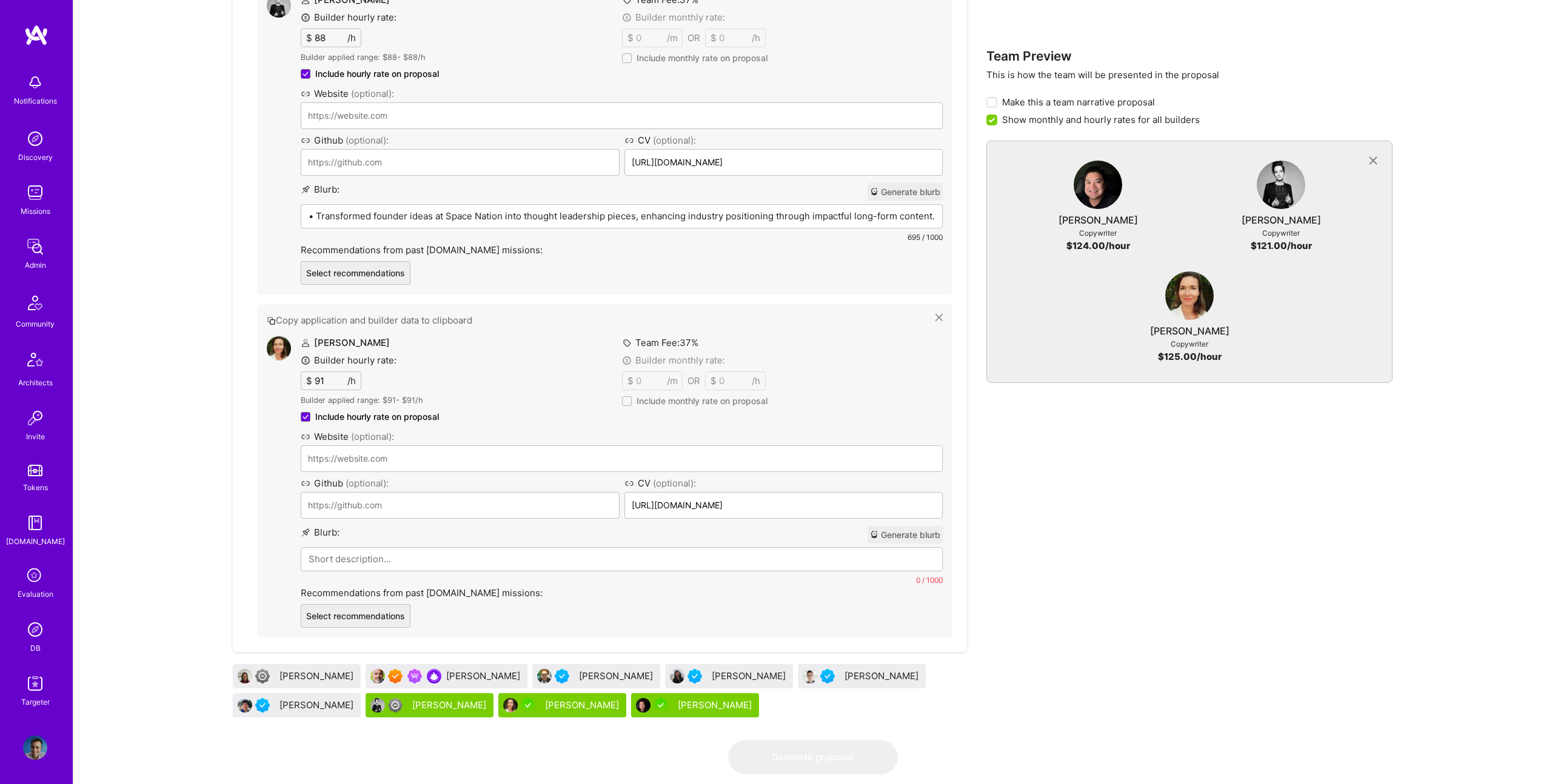
scroll to position [1031, 0]
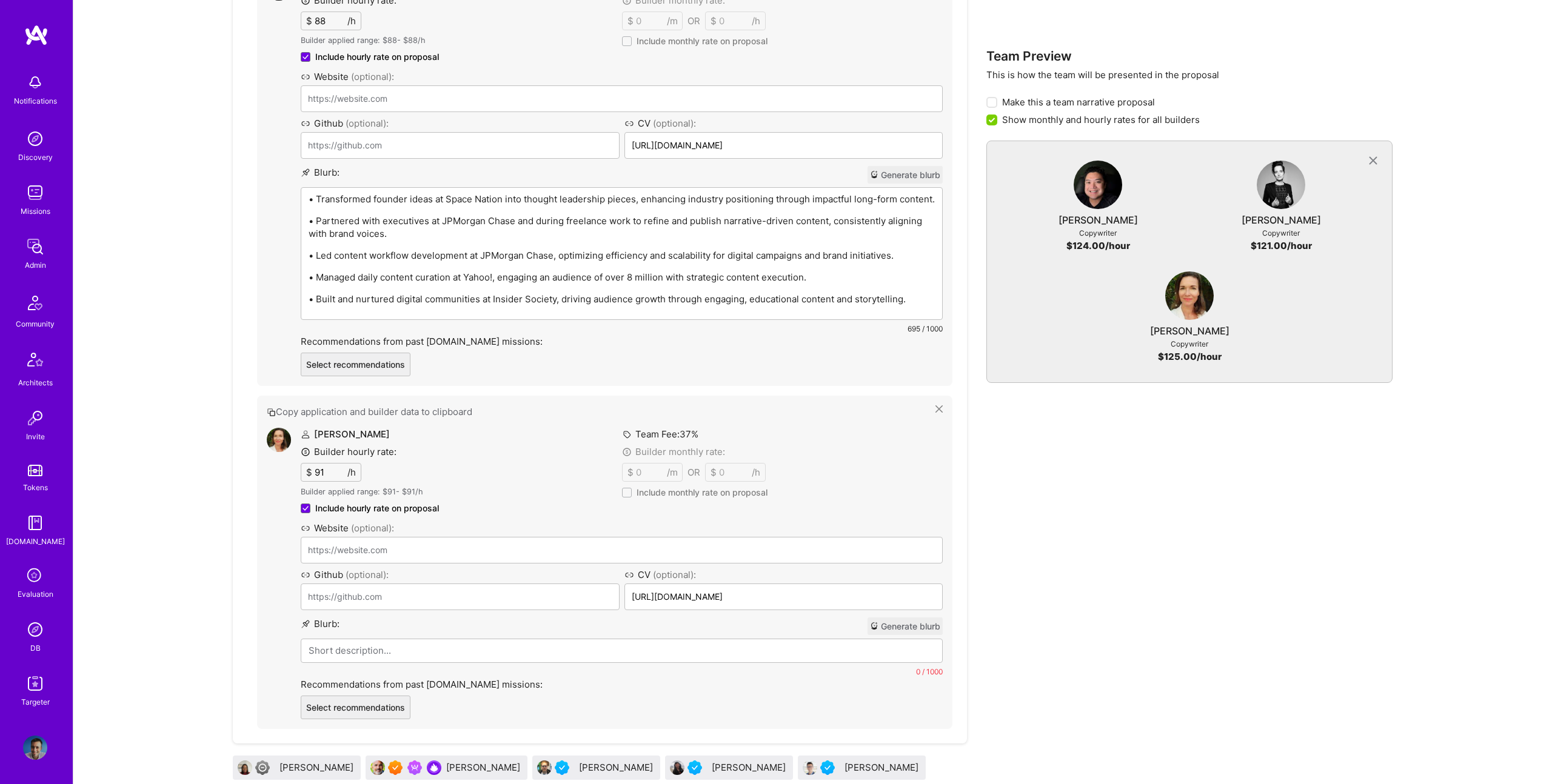
click at [459, 662] on div "Copy application and builder data to clipboard [PERSON_NAME] Builder hourly rat…" at bounding box center [604, 562] width 695 height 334
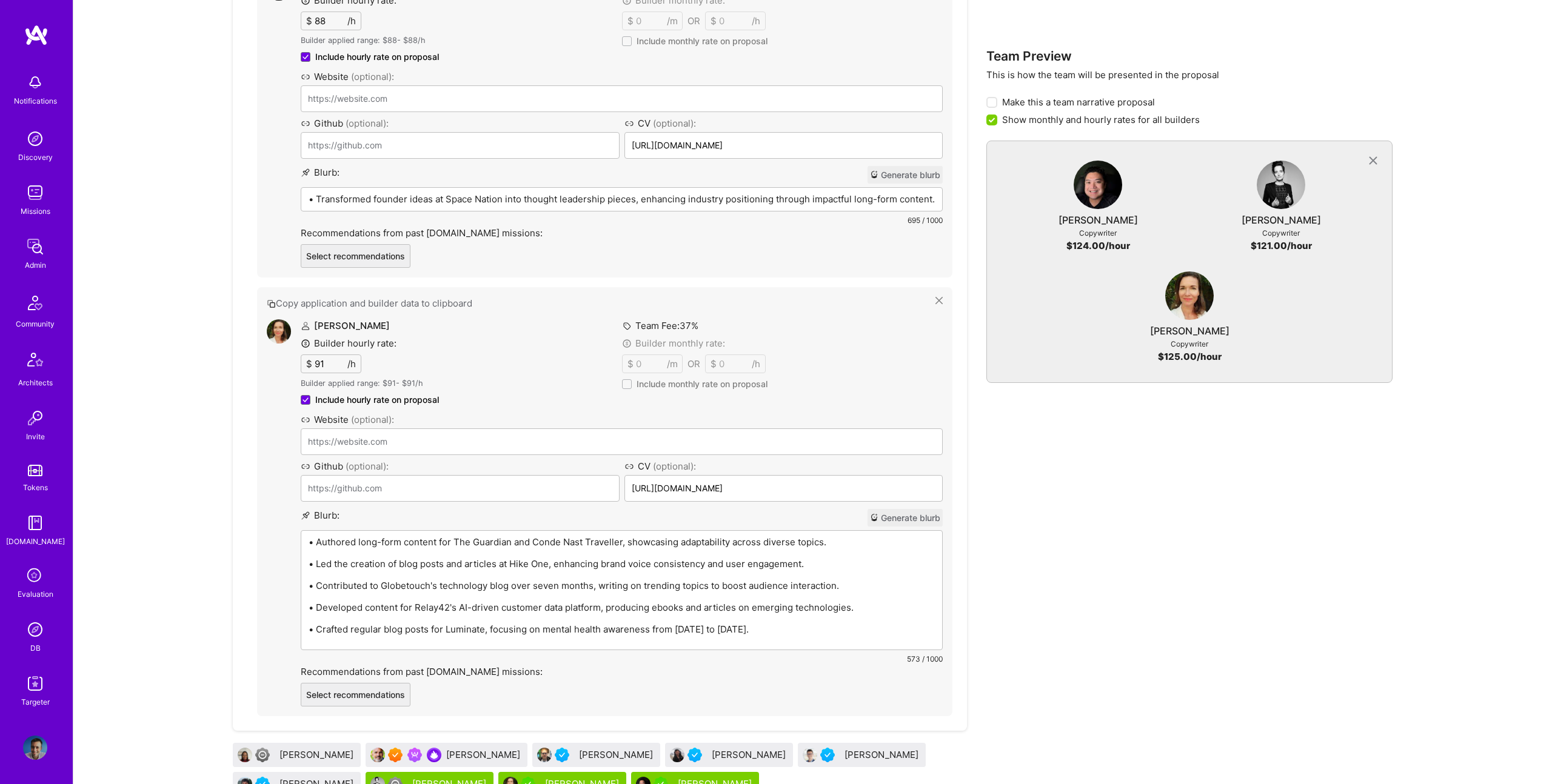
click at [472, 590] on p "• Contributed to Globetouch's technology blog over seven months, writing on tre…" at bounding box center [621, 586] width 626 height 13
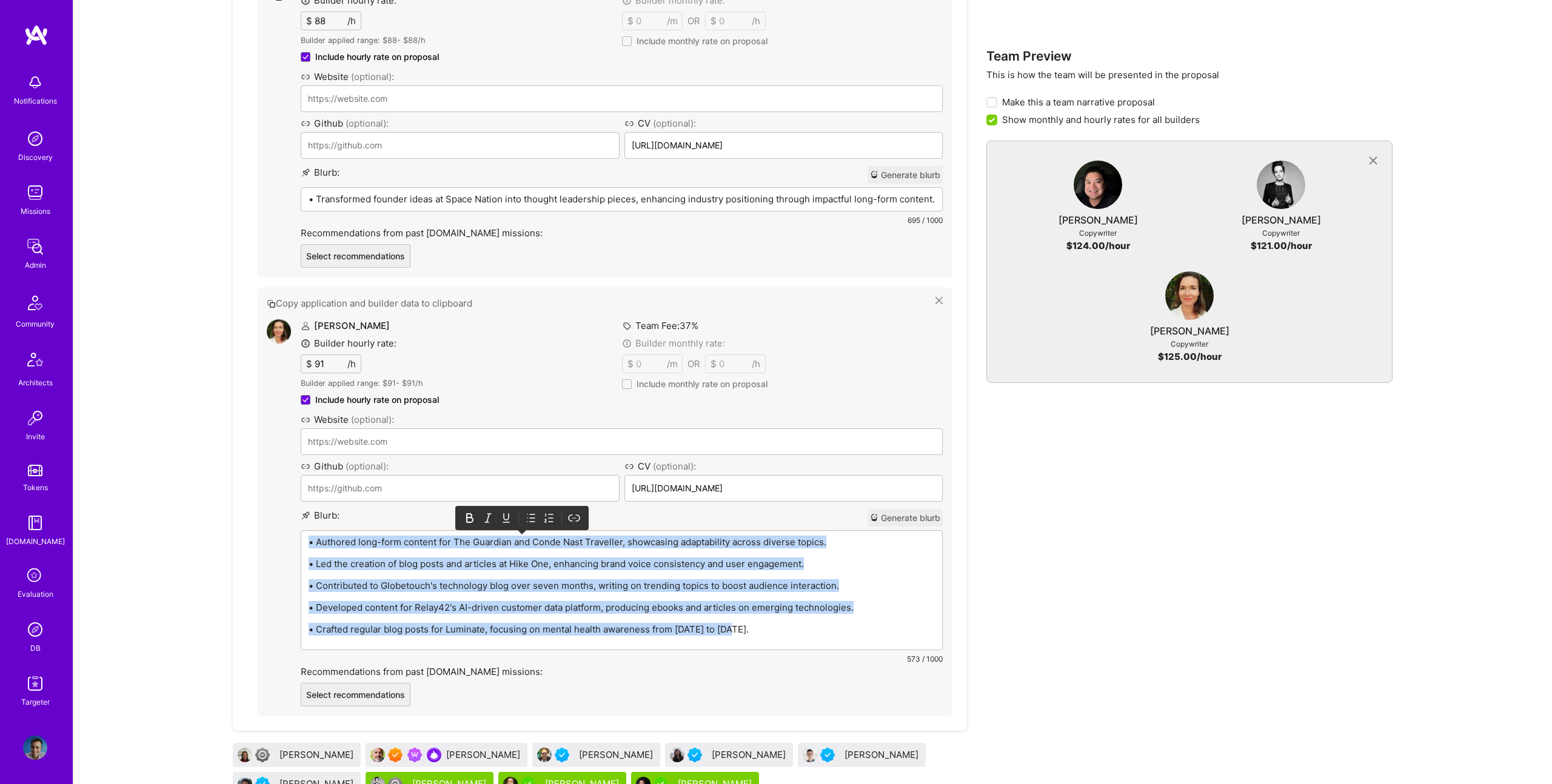
click at [534, 518] on icon at bounding box center [531, 518] width 12 height 12
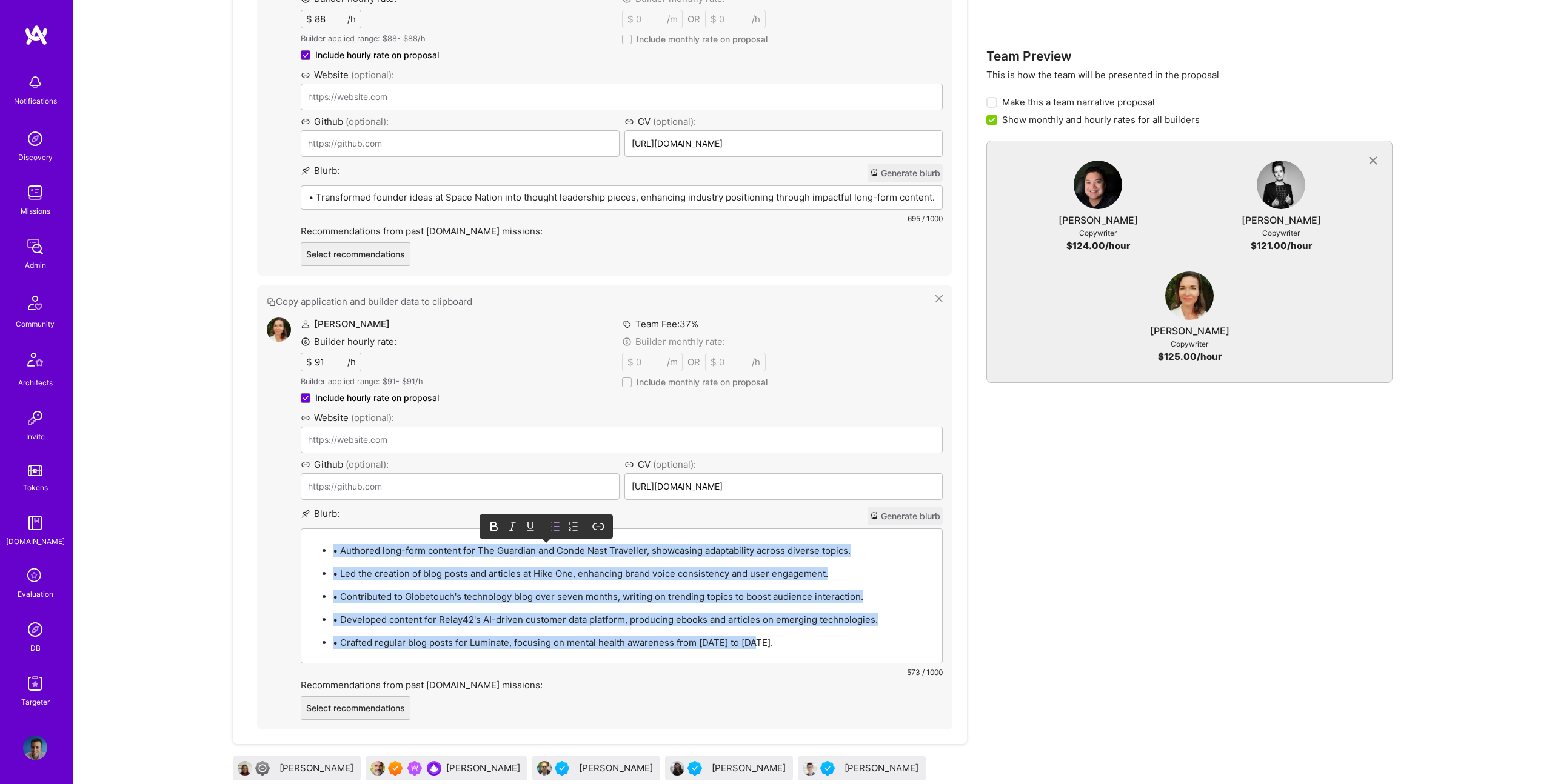
scroll to position [1032, 0]
click at [339, 546] on p "• Authored long-form content for The Guardian and Conde Nast Traveller, showcas…" at bounding box center [634, 551] width 602 height 13
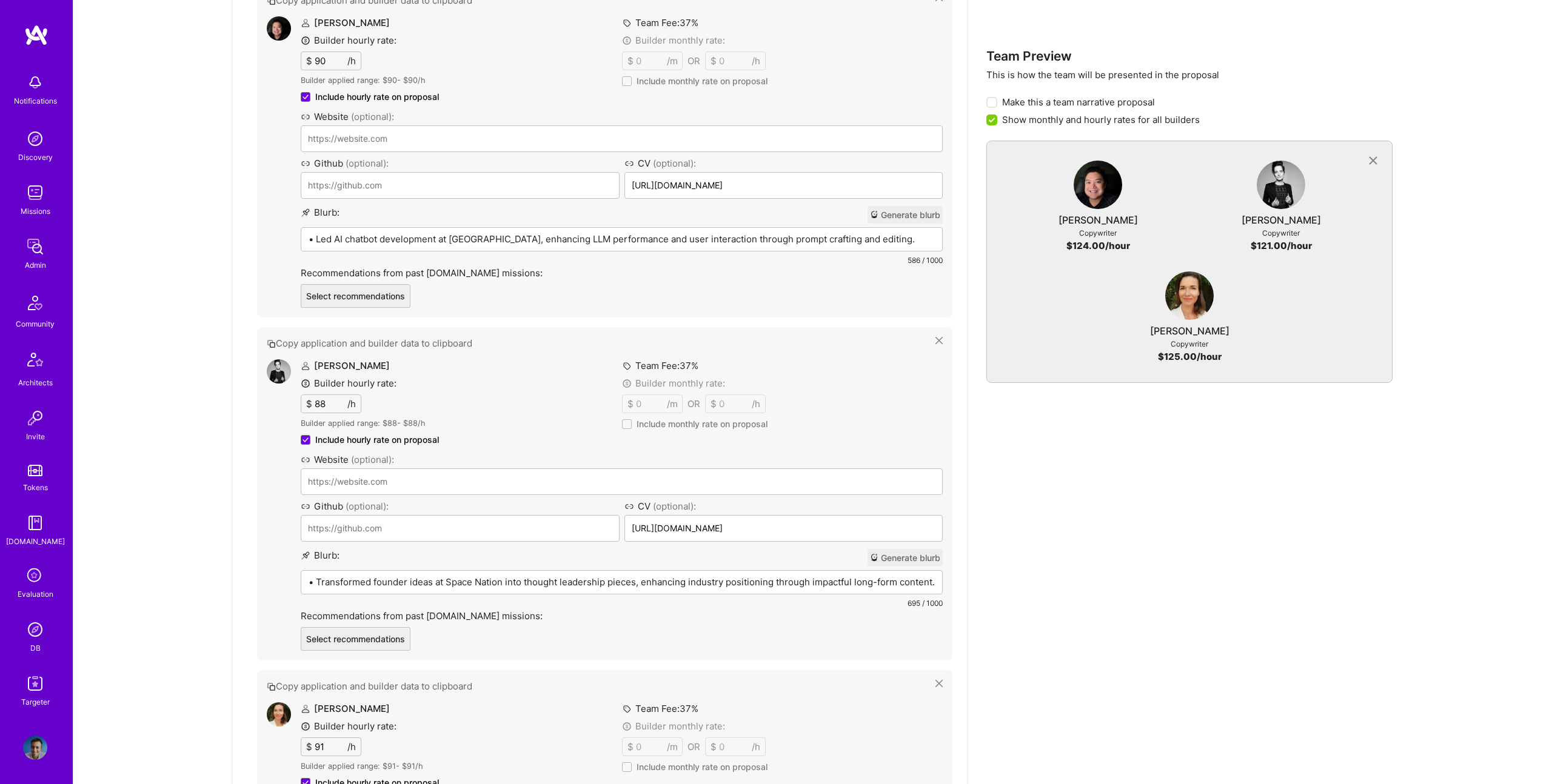
scroll to position [643, 0]
click at [398, 580] on div "• Transformed founder ideas at Space Nation into thought leadership pieces, enh…" at bounding box center [622, 636] width 641 height 119
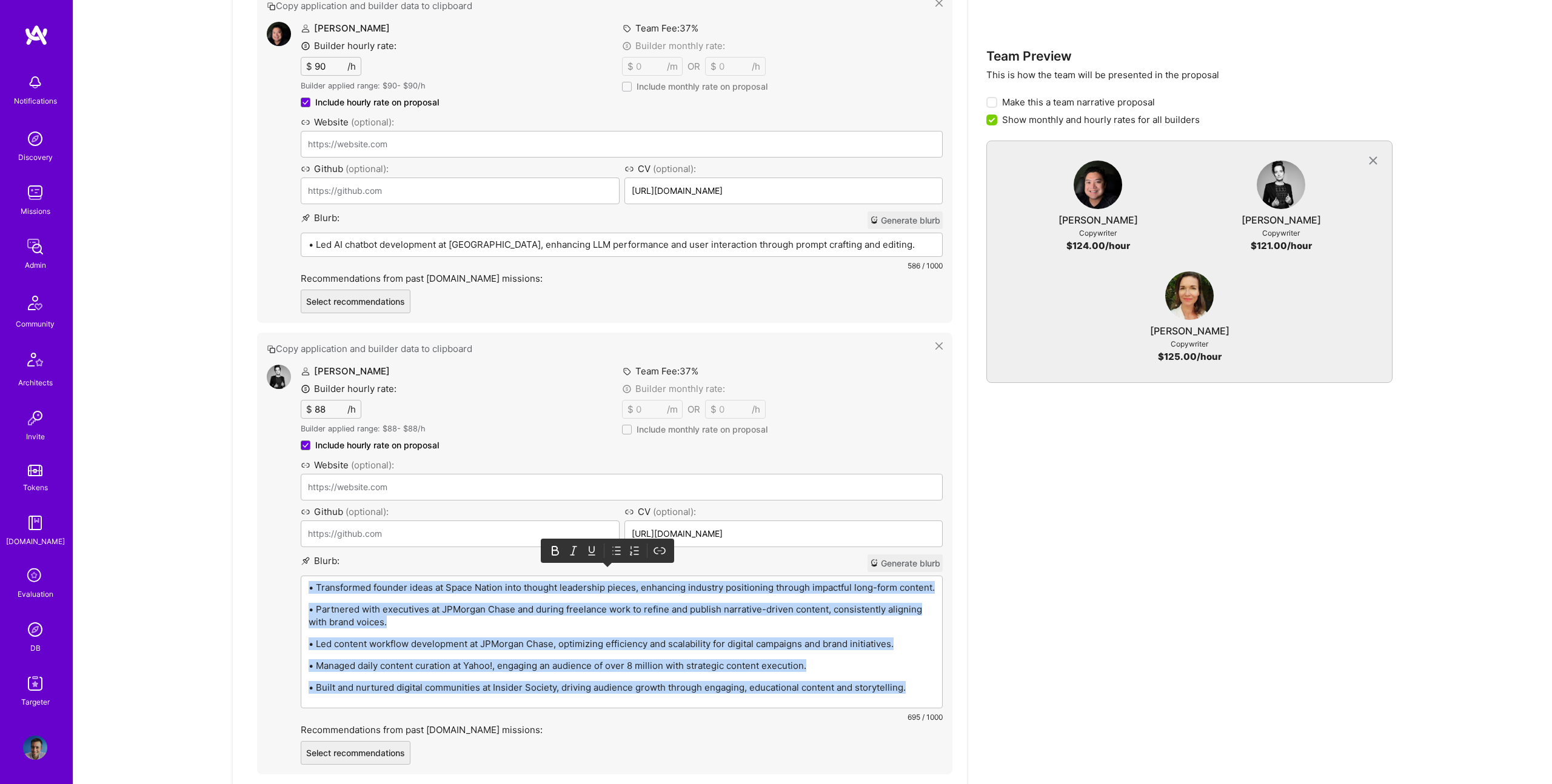
click at [611, 557] on icon at bounding box center [616, 550] width 12 height 12
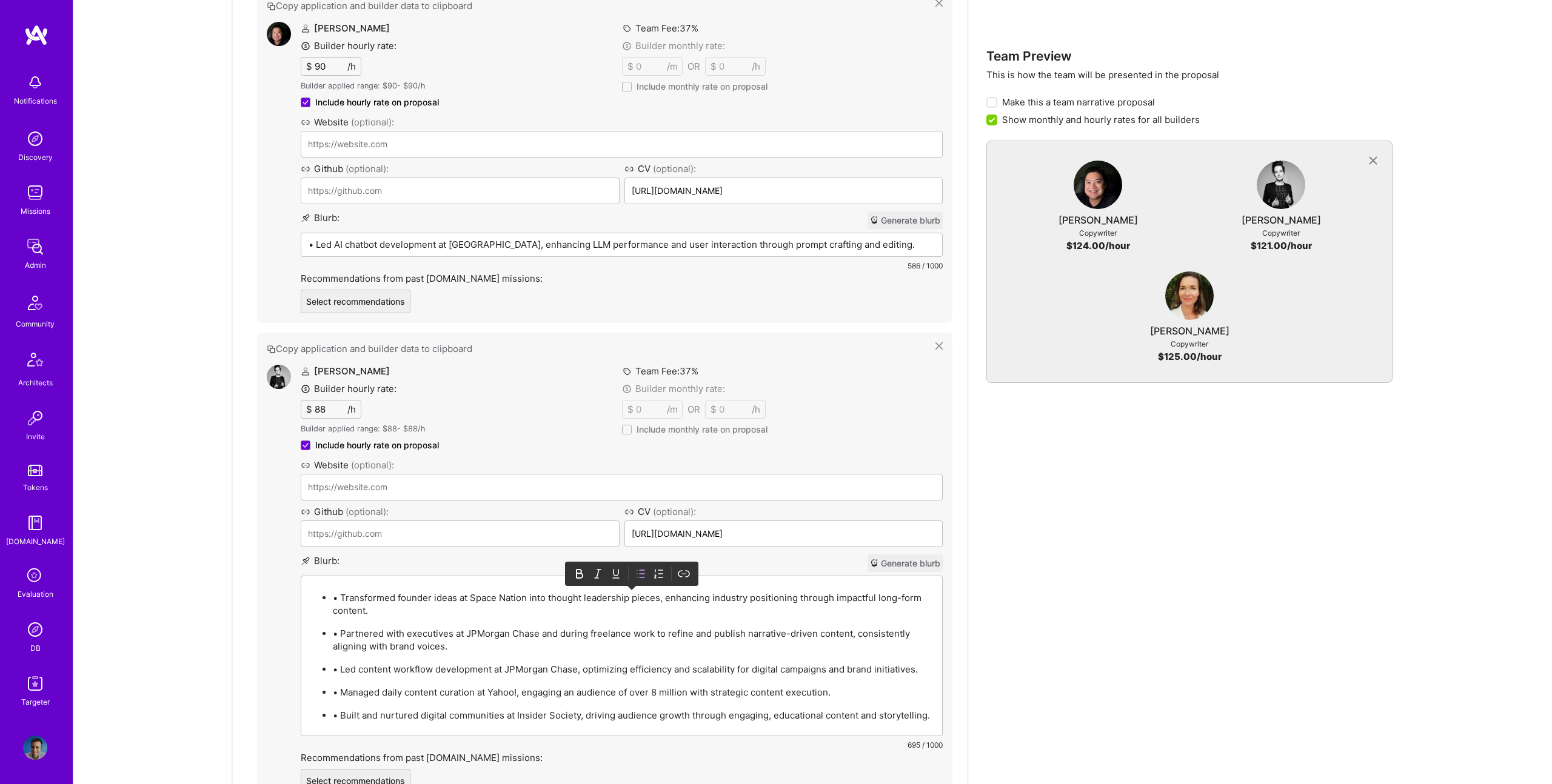
click at [341, 601] on p "• Transformed founder ideas at Space Nation into thought leadership pieces, enh…" at bounding box center [634, 604] width 602 height 25
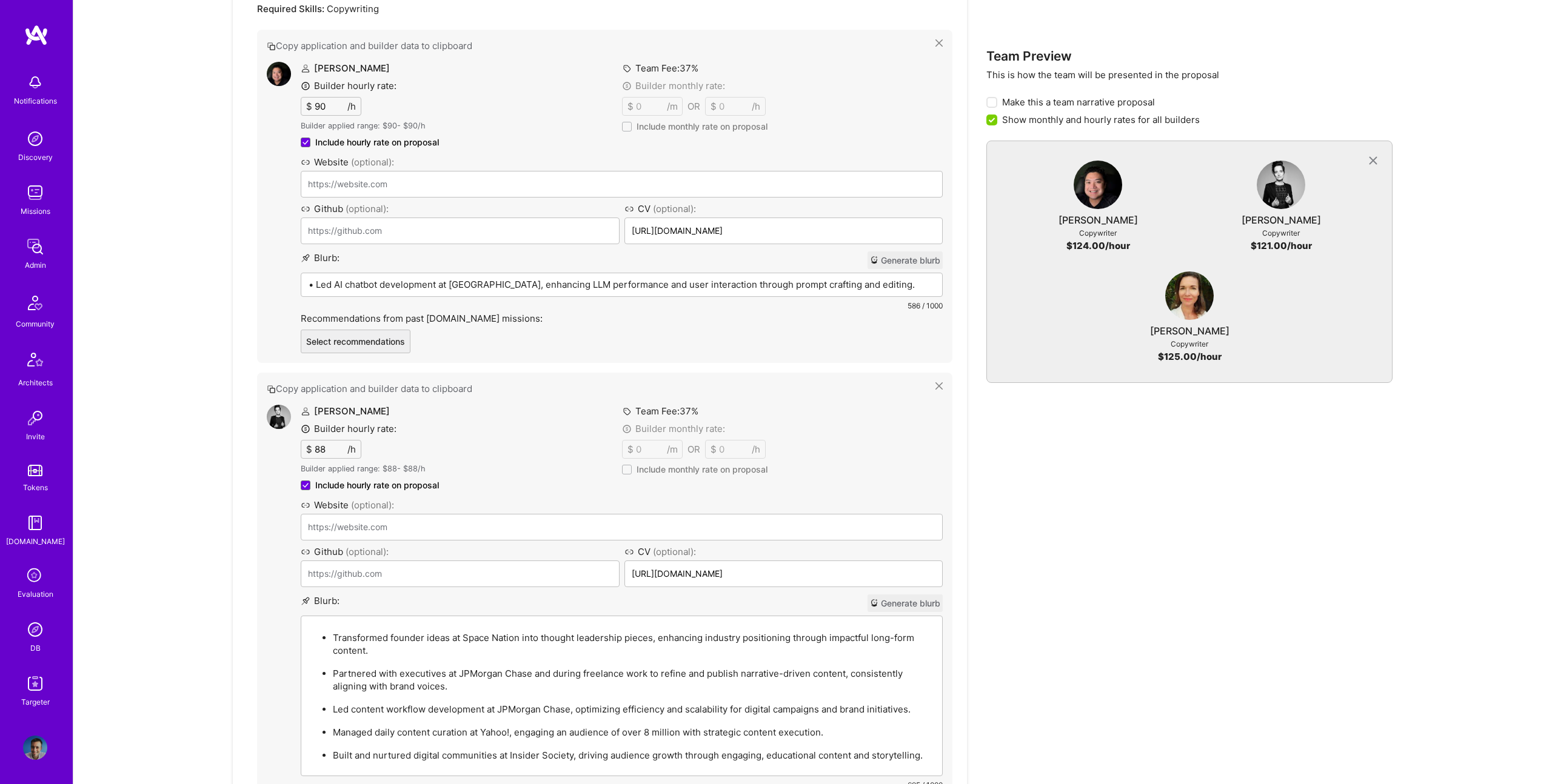
click at [527, 285] on p "• Led AI chatbot development at [GEOGRAPHIC_DATA], enhancing LLM performance an…" at bounding box center [621, 285] width 626 height 13
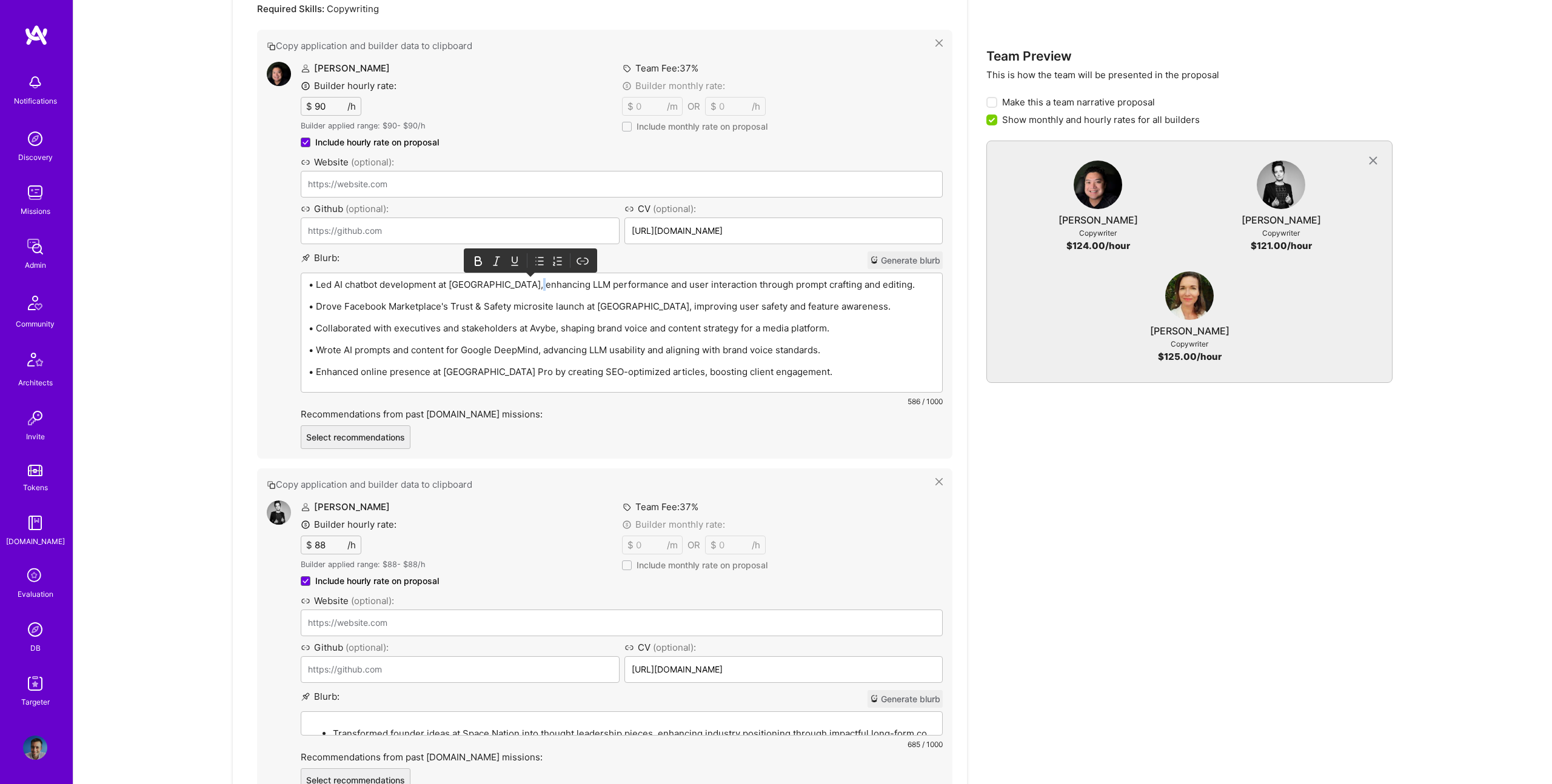
click at [527, 285] on p "• Led AI chatbot development at [GEOGRAPHIC_DATA], enhancing LLM performance an…" at bounding box center [621, 285] width 626 height 13
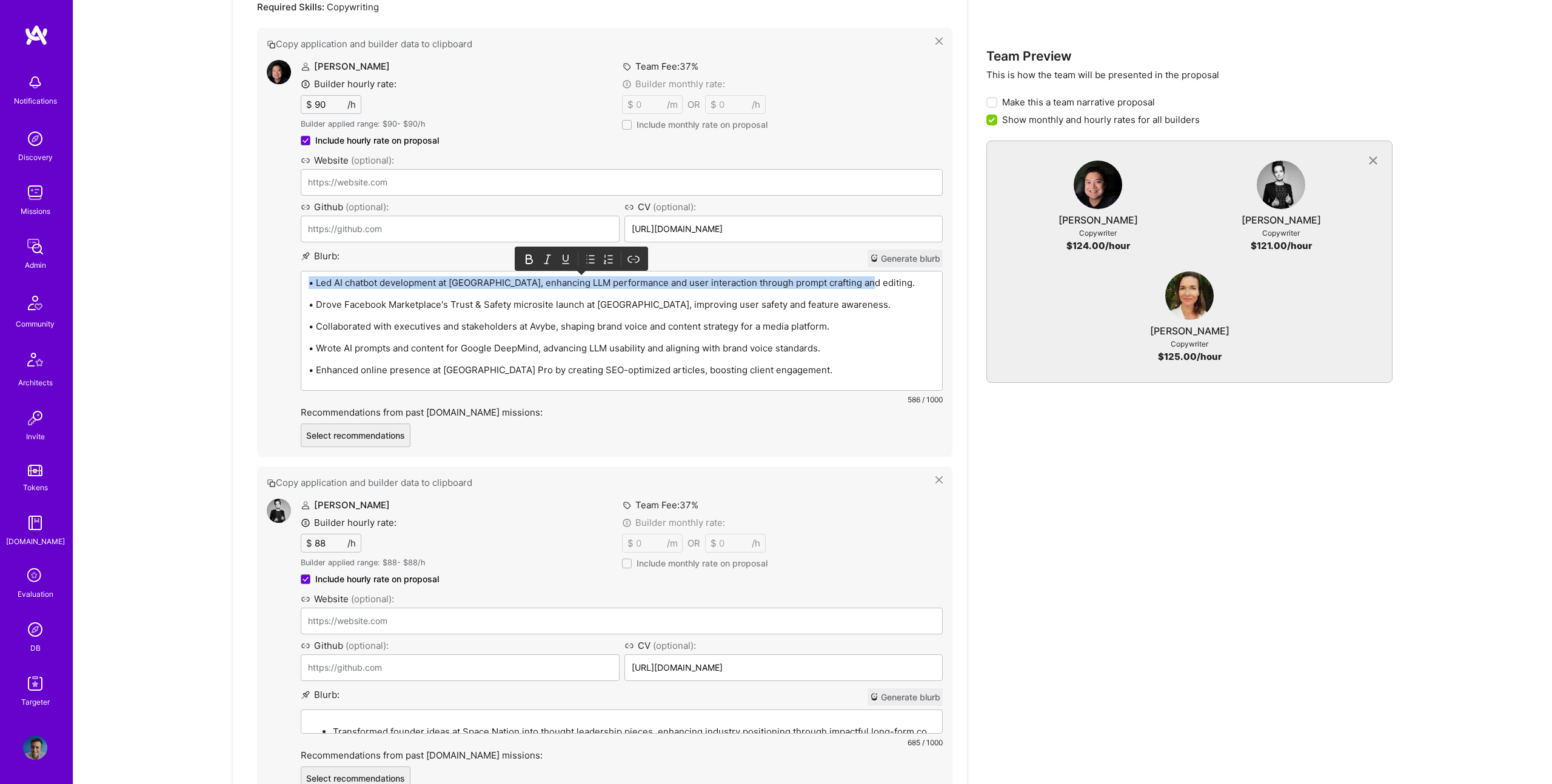
click at [527, 285] on p "• Led AI chatbot development at [GEOGRAPHIC_DATA], enhancing LLM performance an…" at bounding box center [621, 283] width 626 height 13
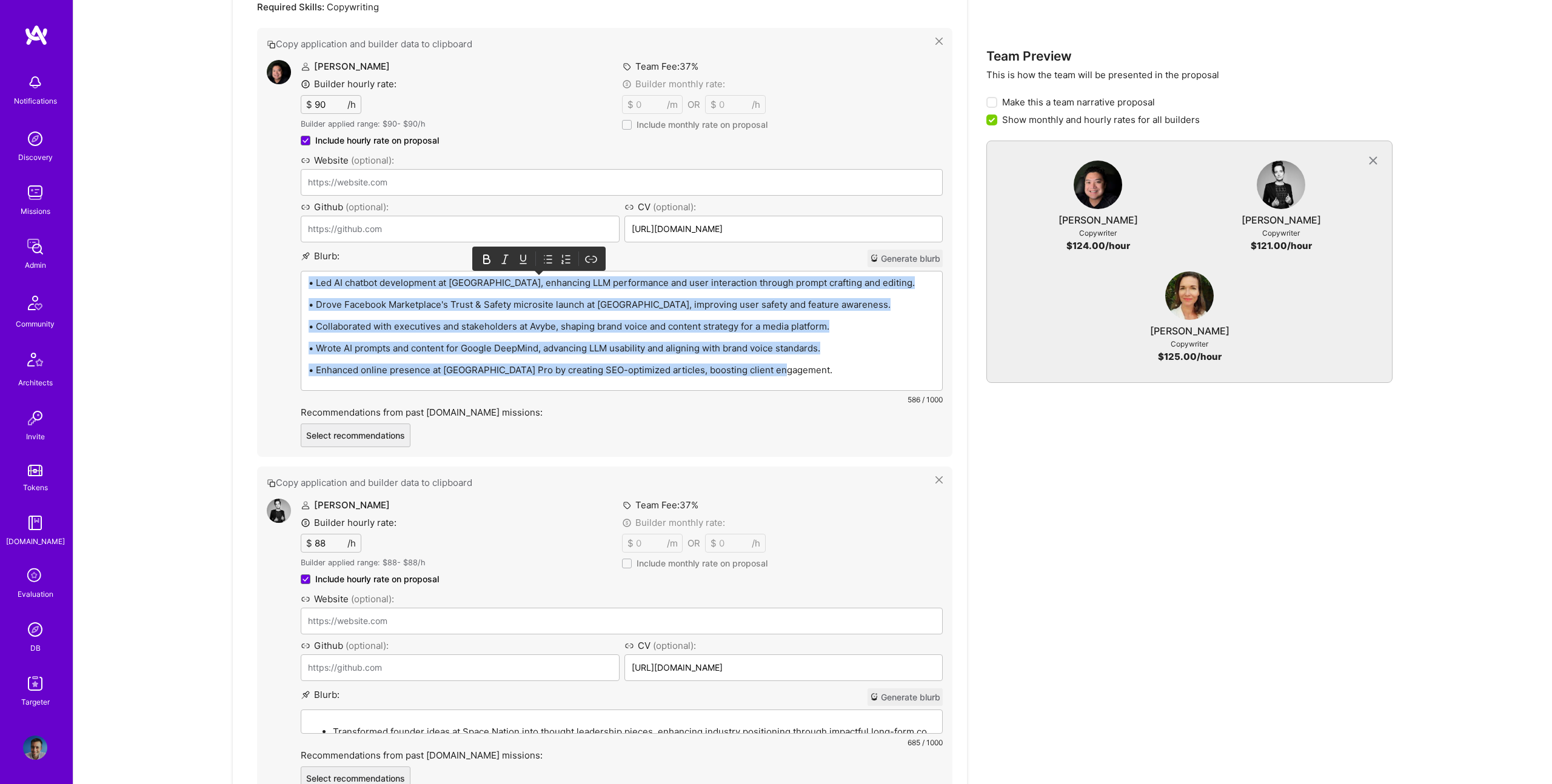
click at [550, 263] on icon at bounding box center [549, 259] width 5 height 7
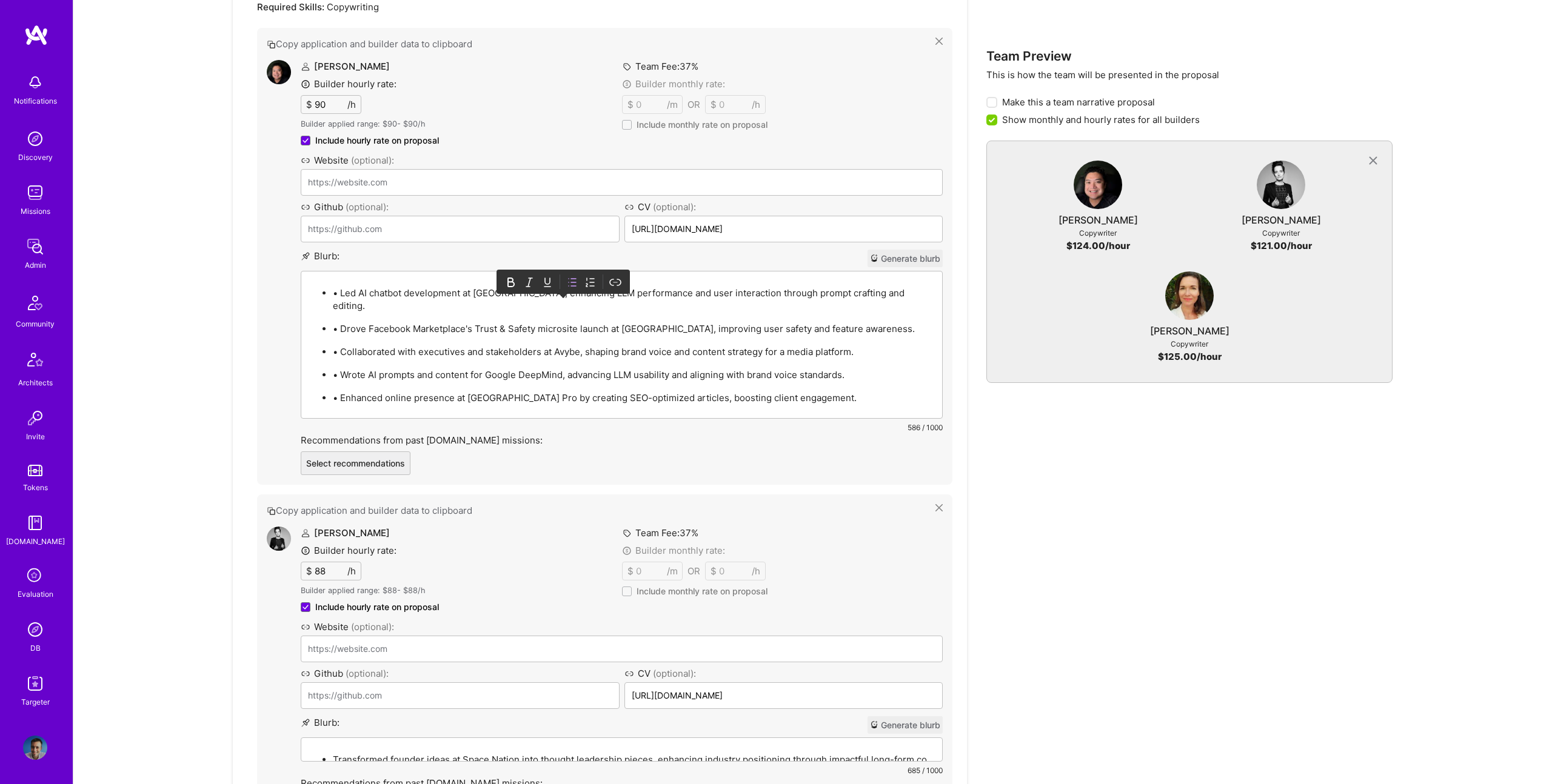
click at [339, 291] on p "• Led AI chatbot development at [GEOGRAPHIC_DATA], enhancing LLM performance an…" at bounding box center [634, 299] width 602 height 25
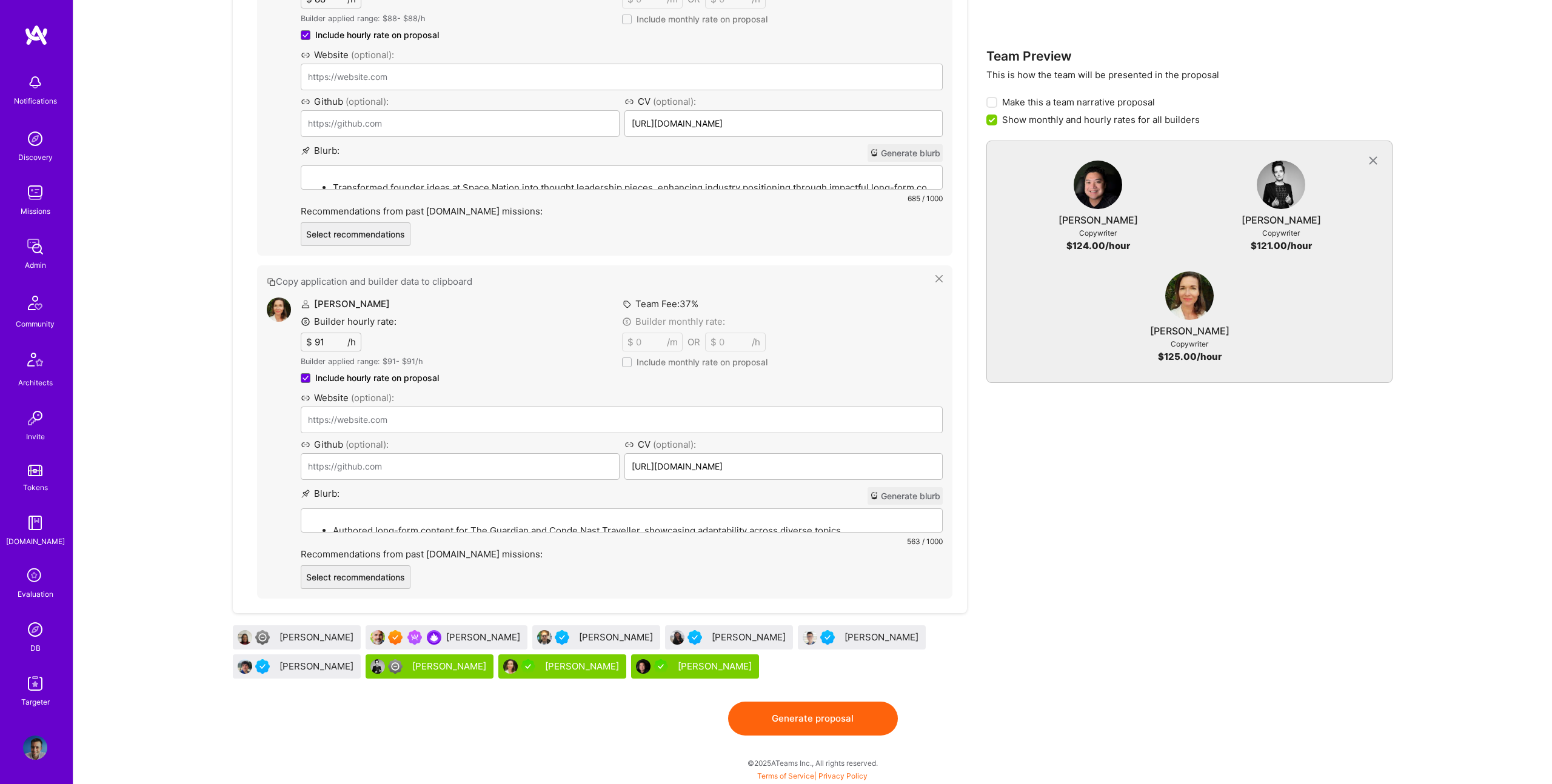
scroll to position [1053, 0]
click at [823, 716] on button "Generate proposal" at bounding box center [813, 719] width 170 height 34
